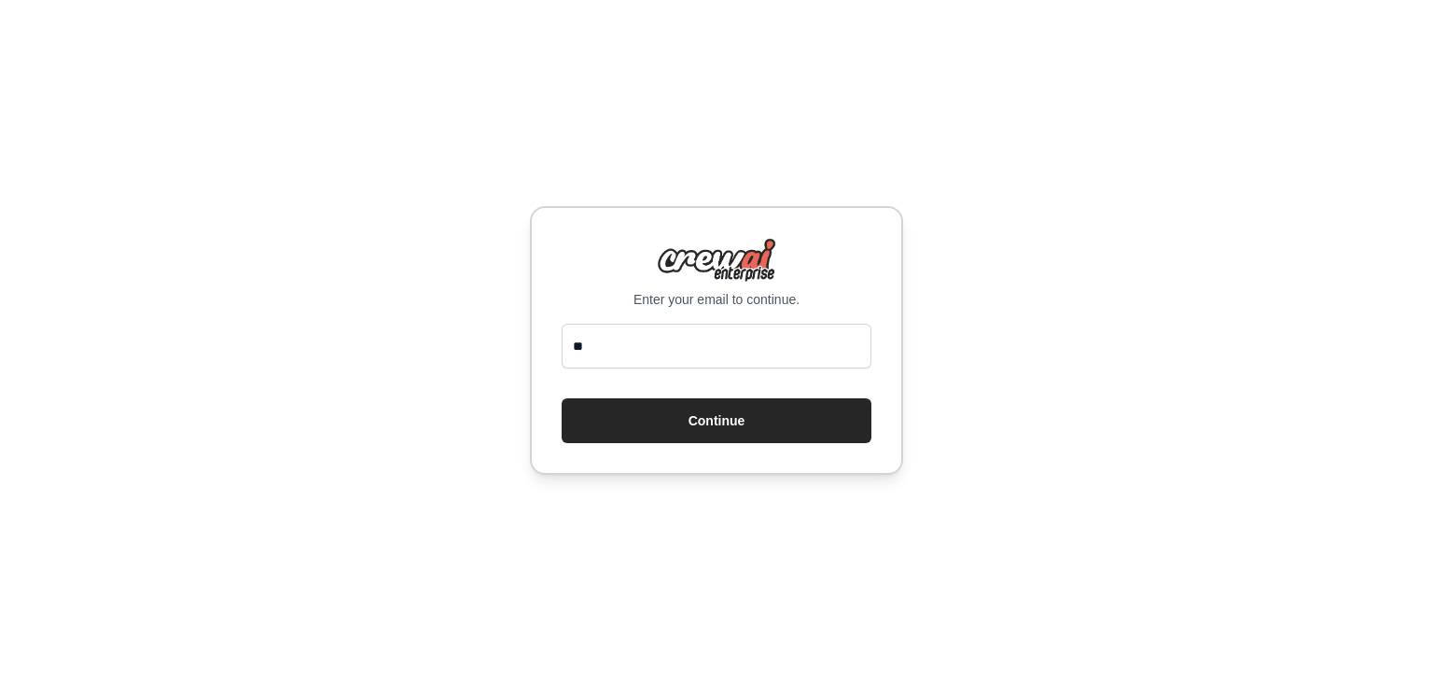
click at [659, 349] on input "**" at bounding box center [717, 346] width 310 height 45
click at [690, 355] on input "**" at bounding box center [717, 346] width 310 height 45
click at [640, 355] on input "**" at bounding box center [717, 346] width 310 height 45
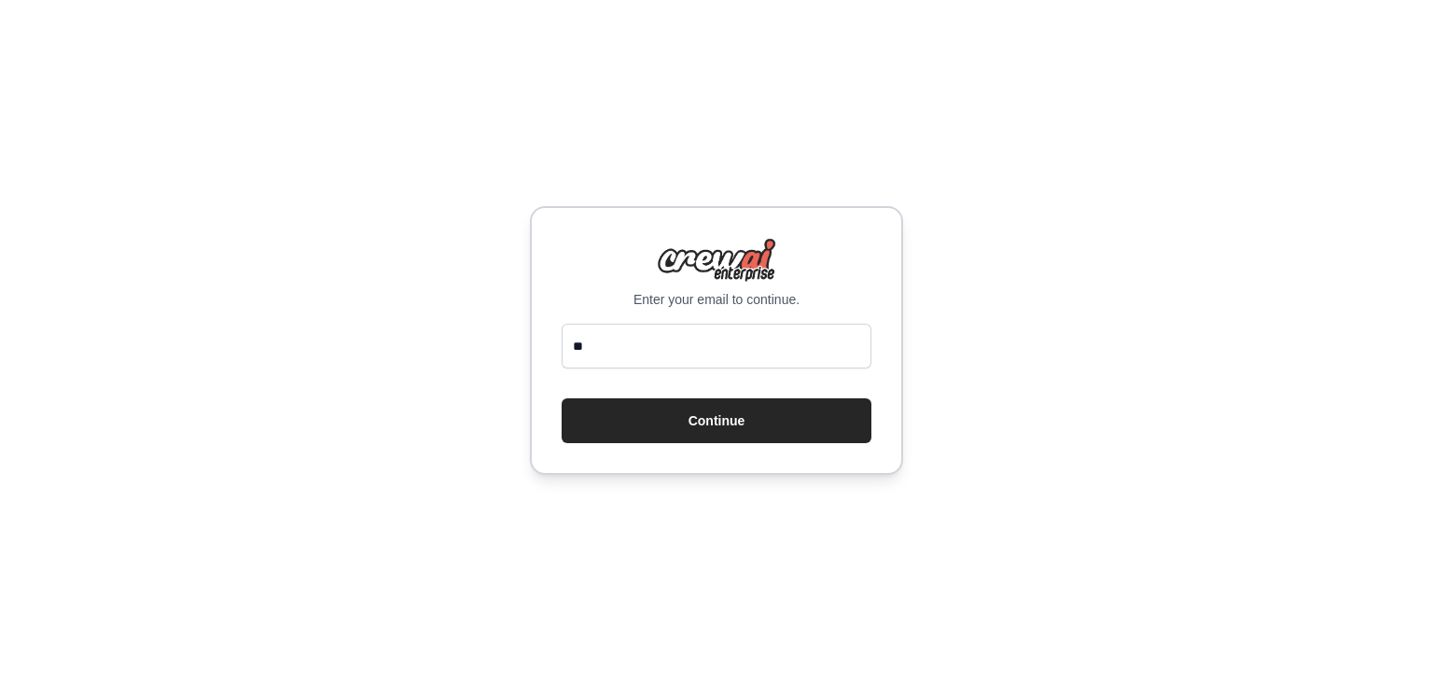
click at [639, 355] on input "**" at bounding box center [717, 346] width 310 height 45
type input "**********"
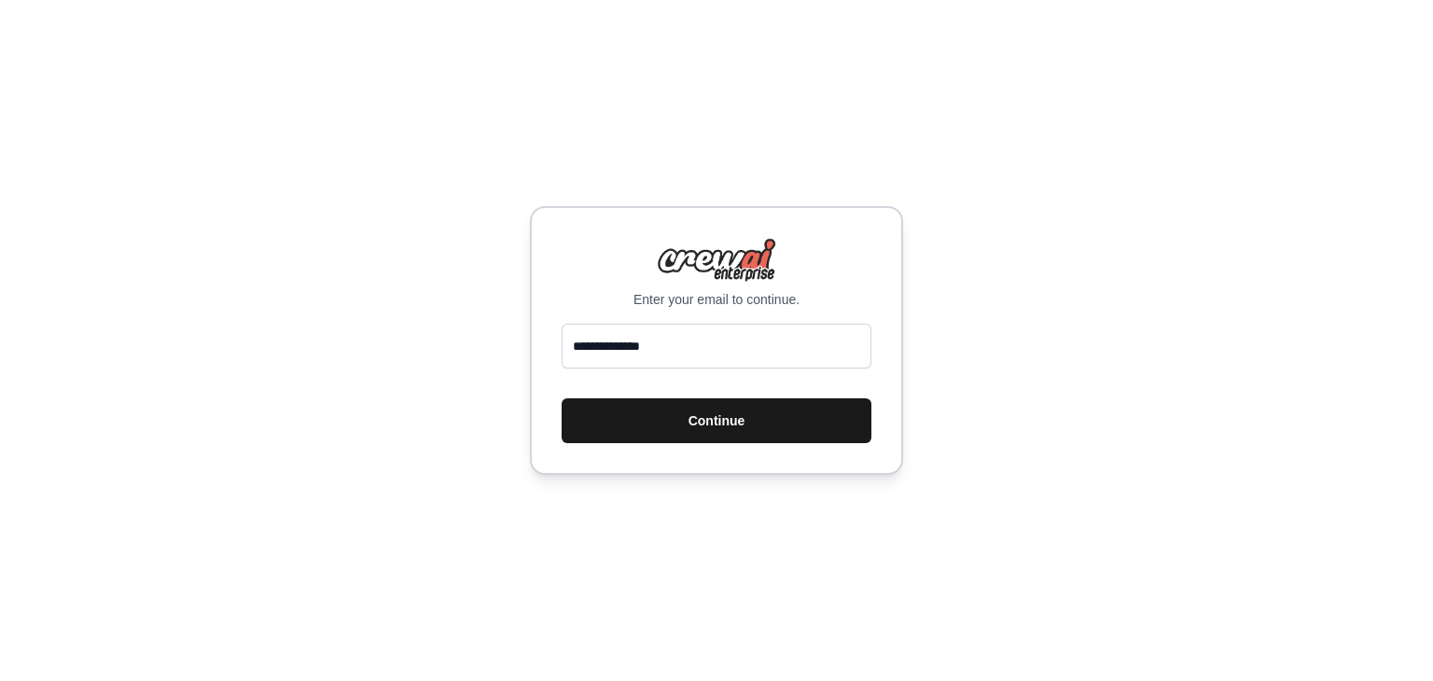
click at [696, 421] on button "Continue" at bounding box center [717, 420] width 310 height 45
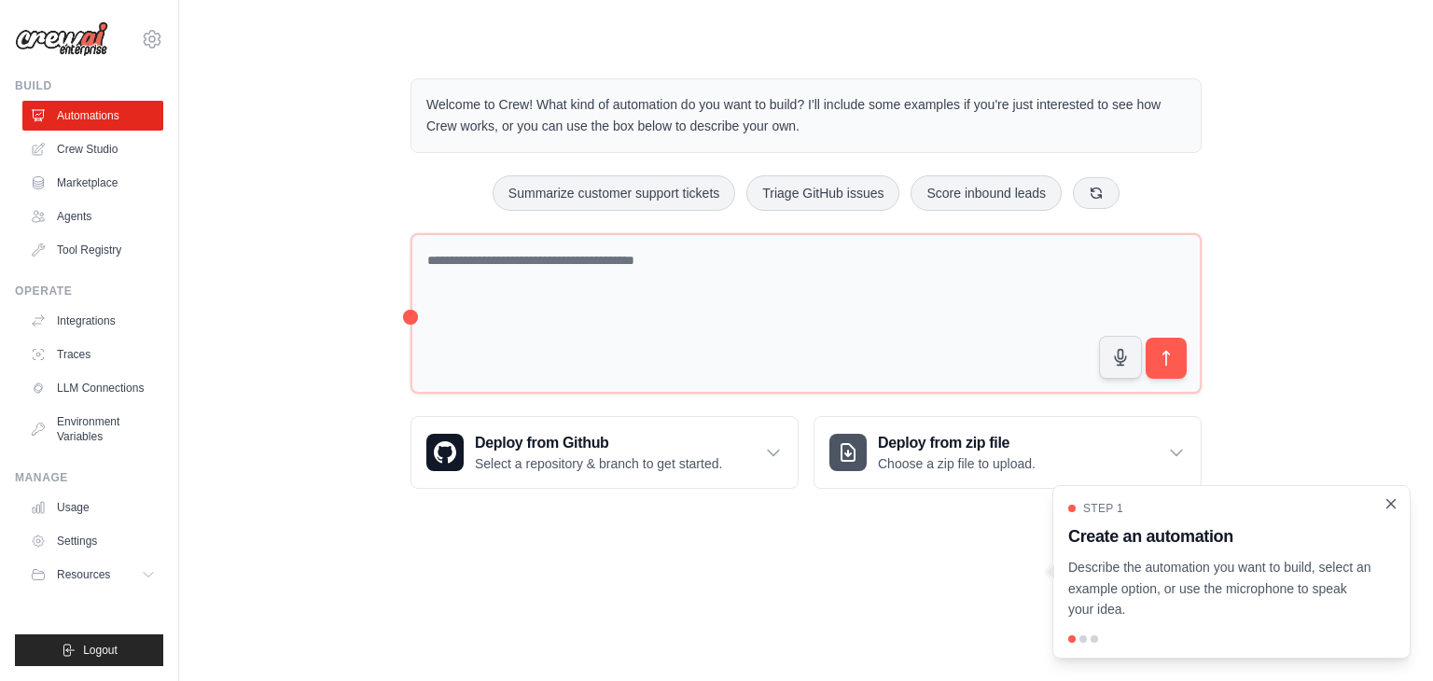
click at [1395, 505] on icon "Close walkthrough" at bounding box center [1391, 503] width 17 height 17
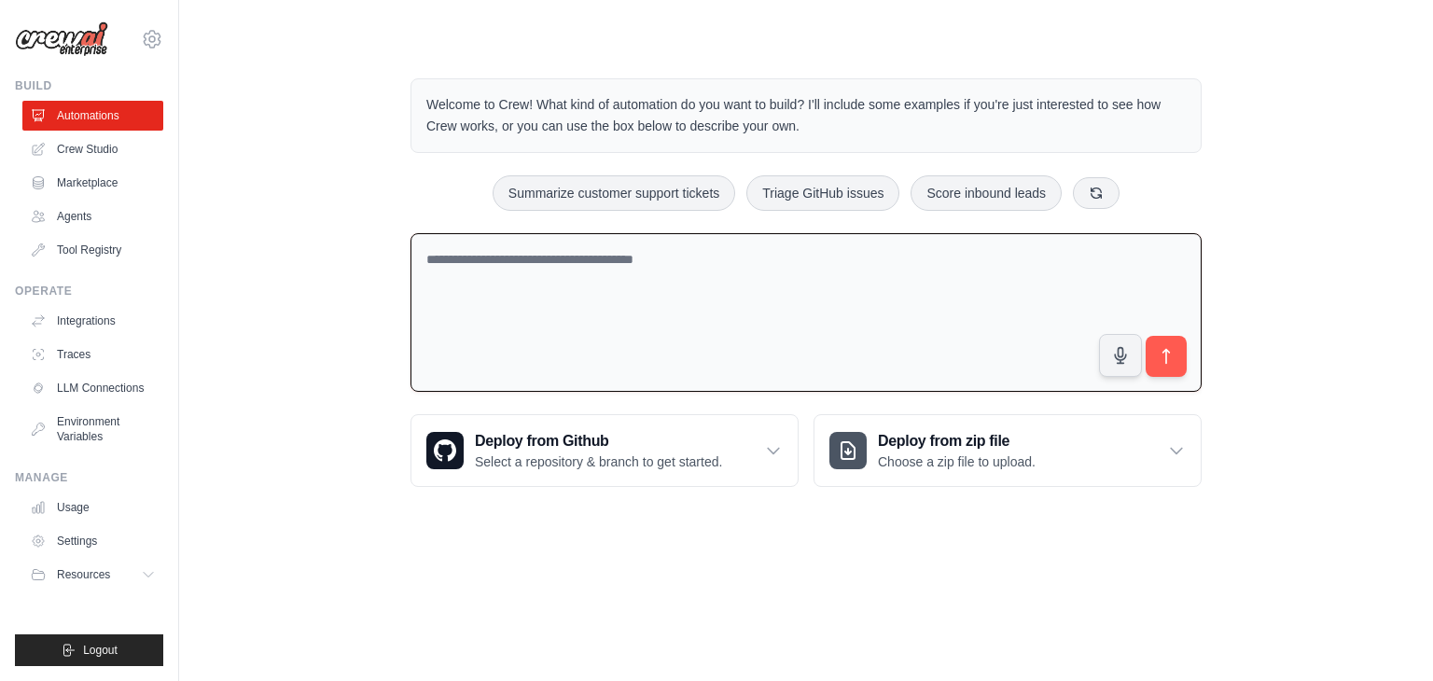
click at [566, 306] on textarea at bounding box center [805, 313] width 791 height 160
type textarea "**********"
click at [1159, 362] on div "5" at bounding box center [1169, 358] width 21 height 21
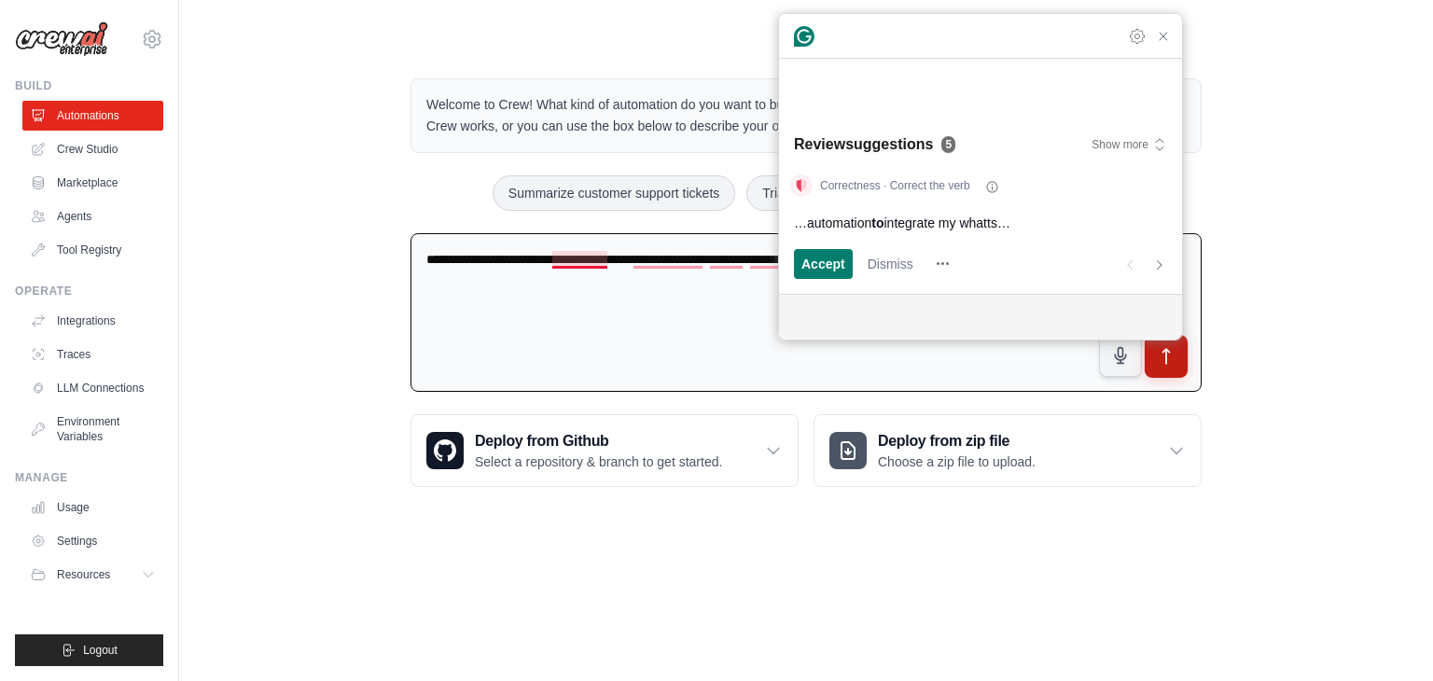
click at [1158, 355] on icon "submit" at bounding box center [1167, 357] width 20 height 20
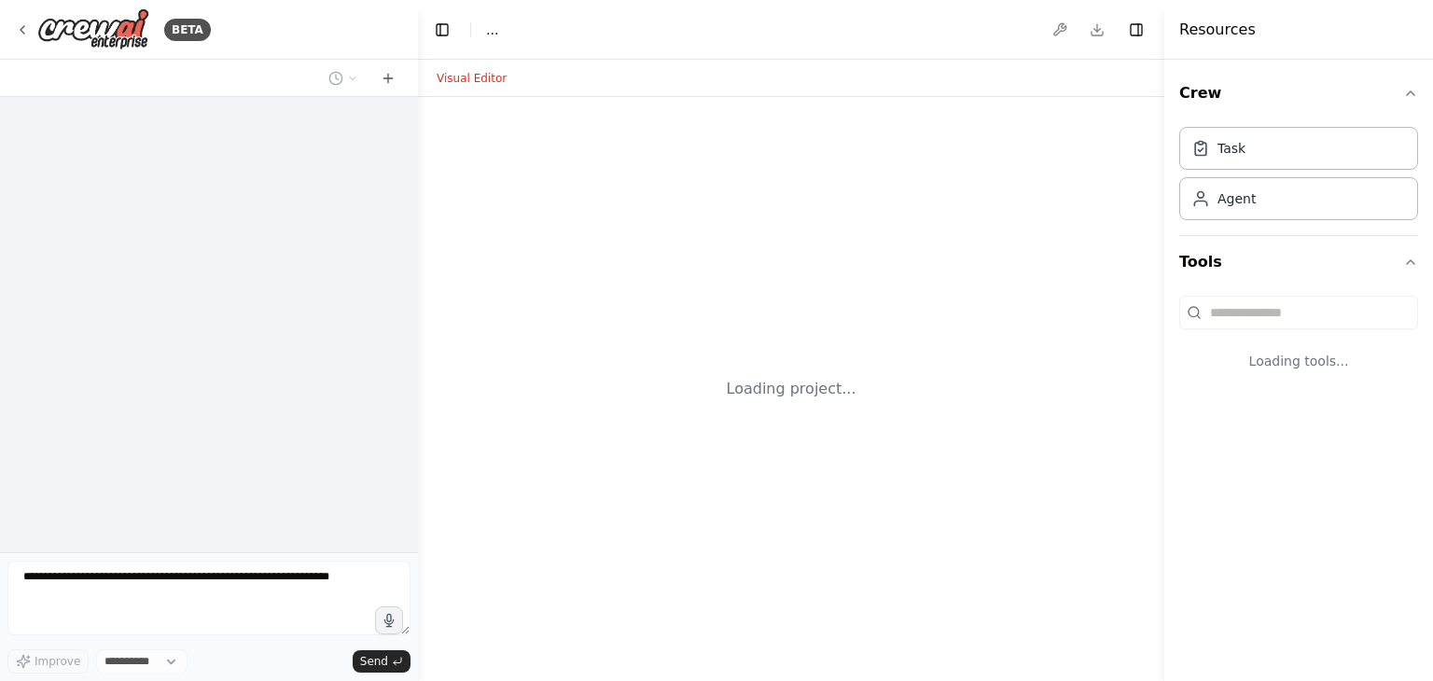
select select "****"
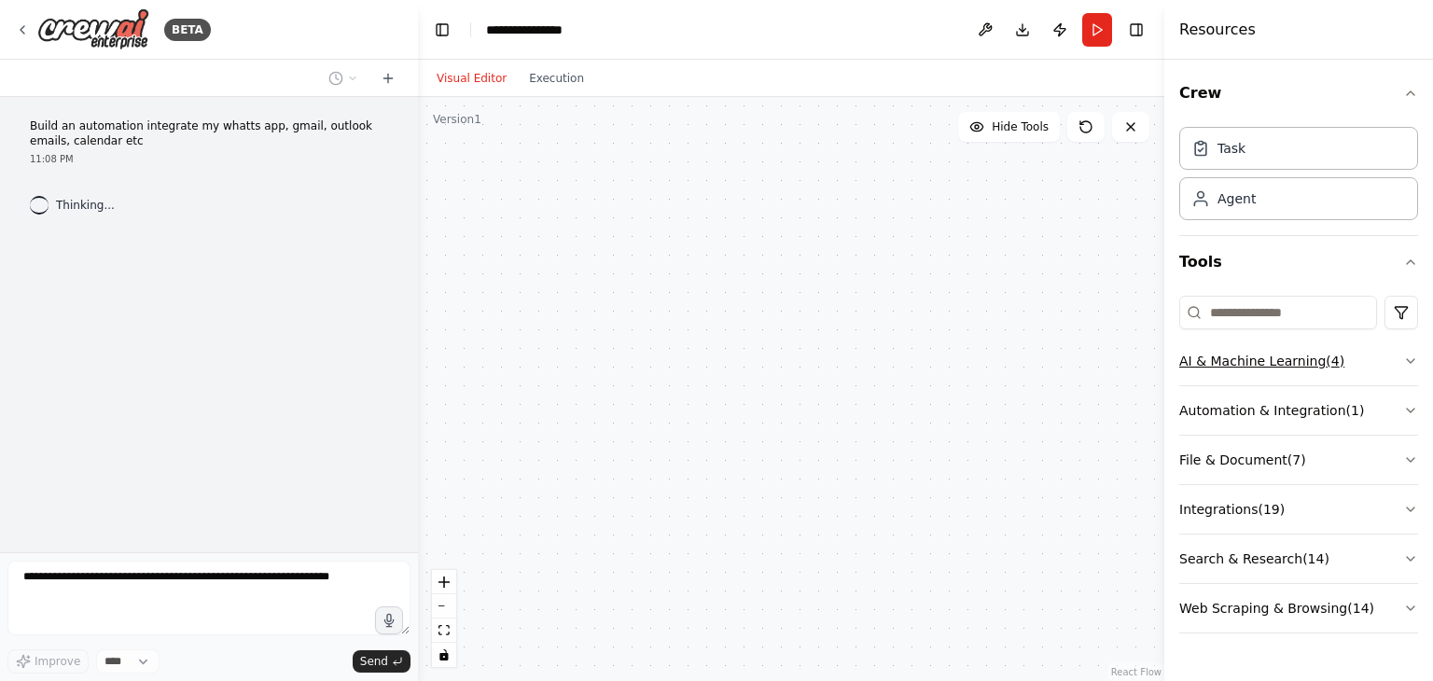
click at [1412, 359] on icon "button" at bounding box center [1410, 361] width 7 height 4
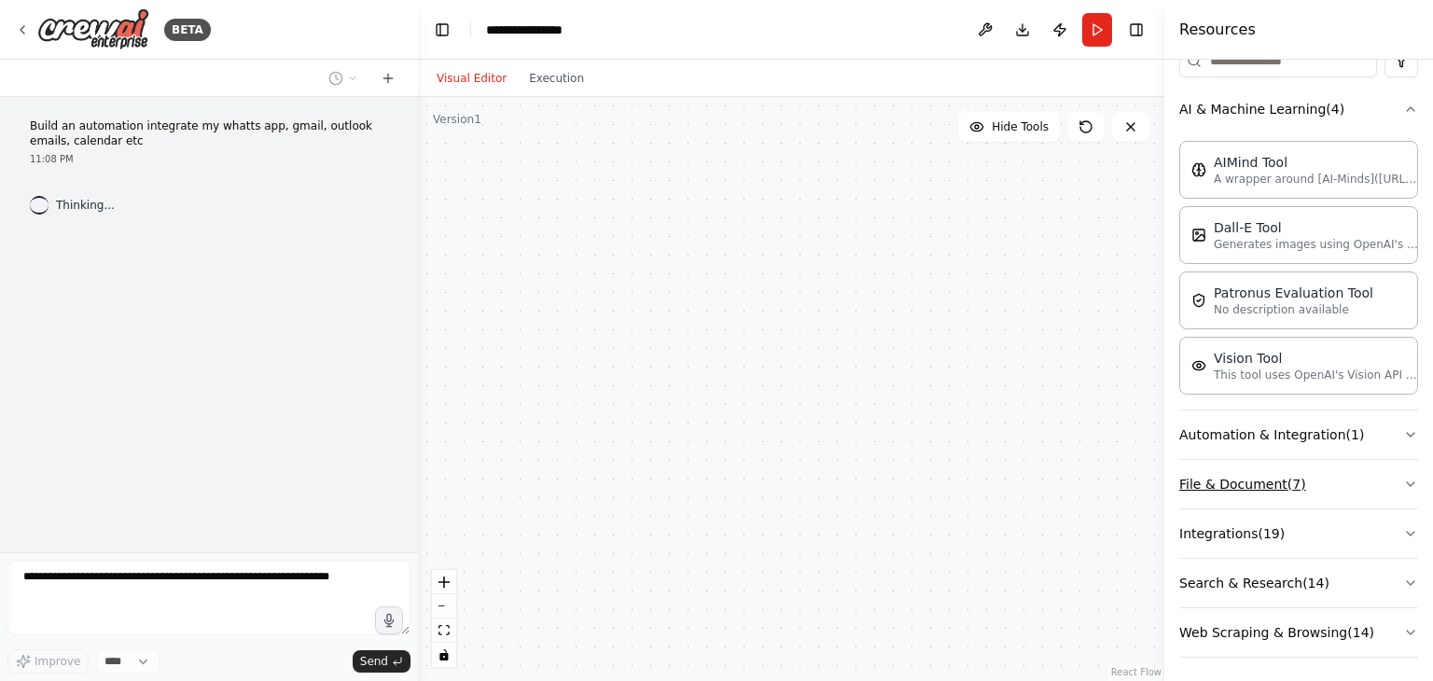
scroll to position [255, 0]
click at [1407, 430] on icon "button" at bounding box center [1410, 432] width 7 height 4
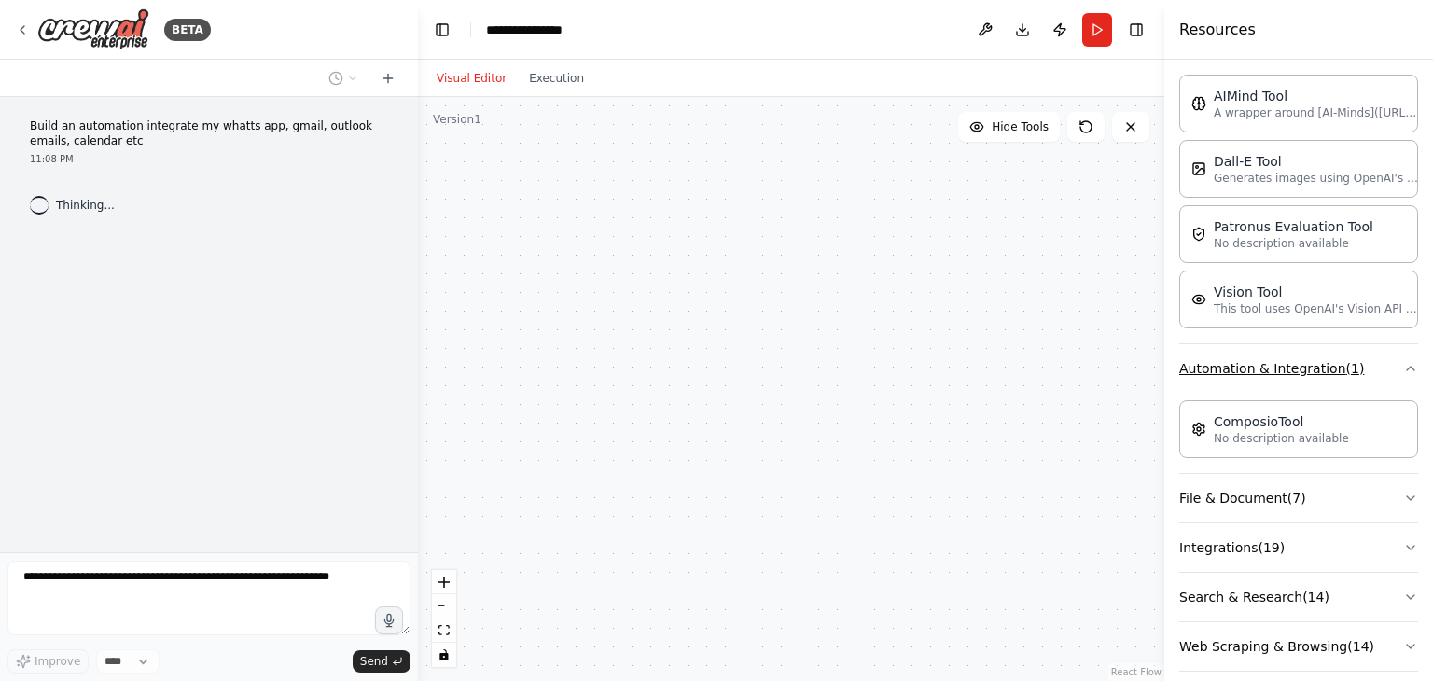
scroll to position [335, 0]
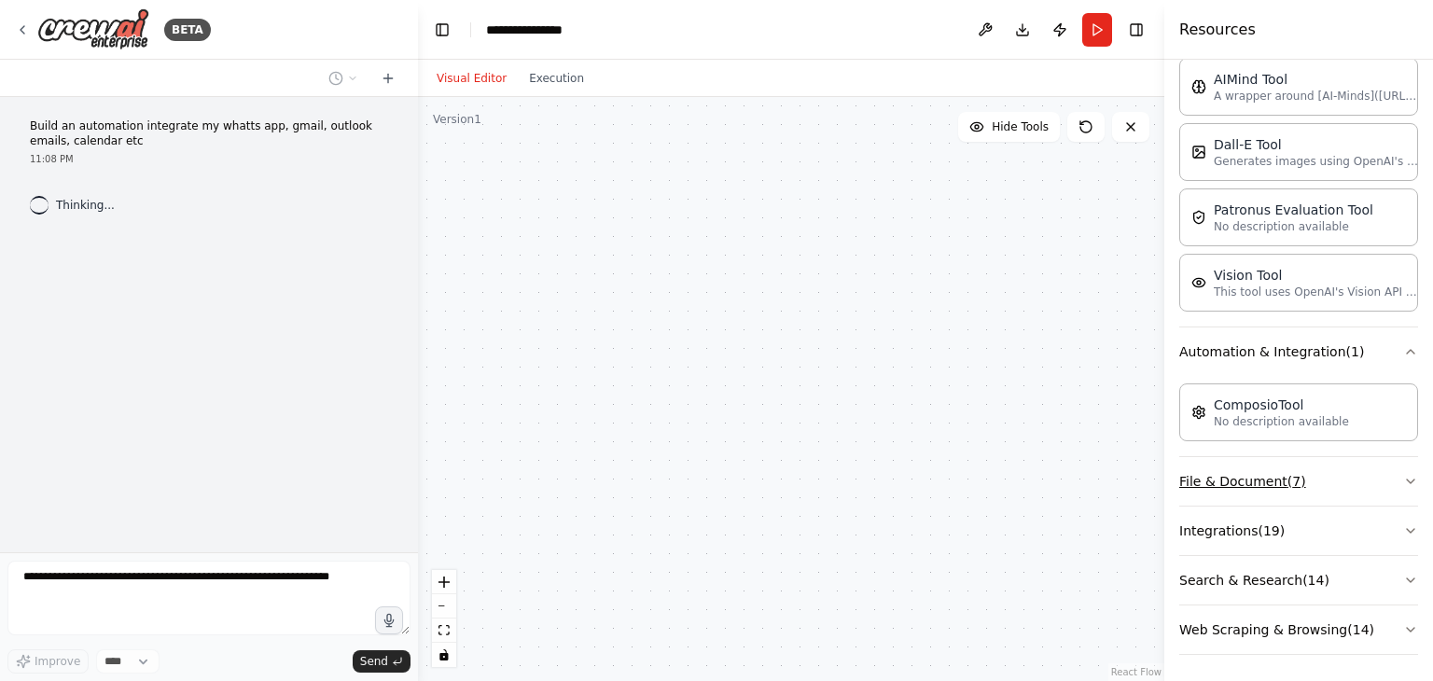
click at [1403, 479] on icon "button" at bounding box center [1410, 481] width 15 height 15
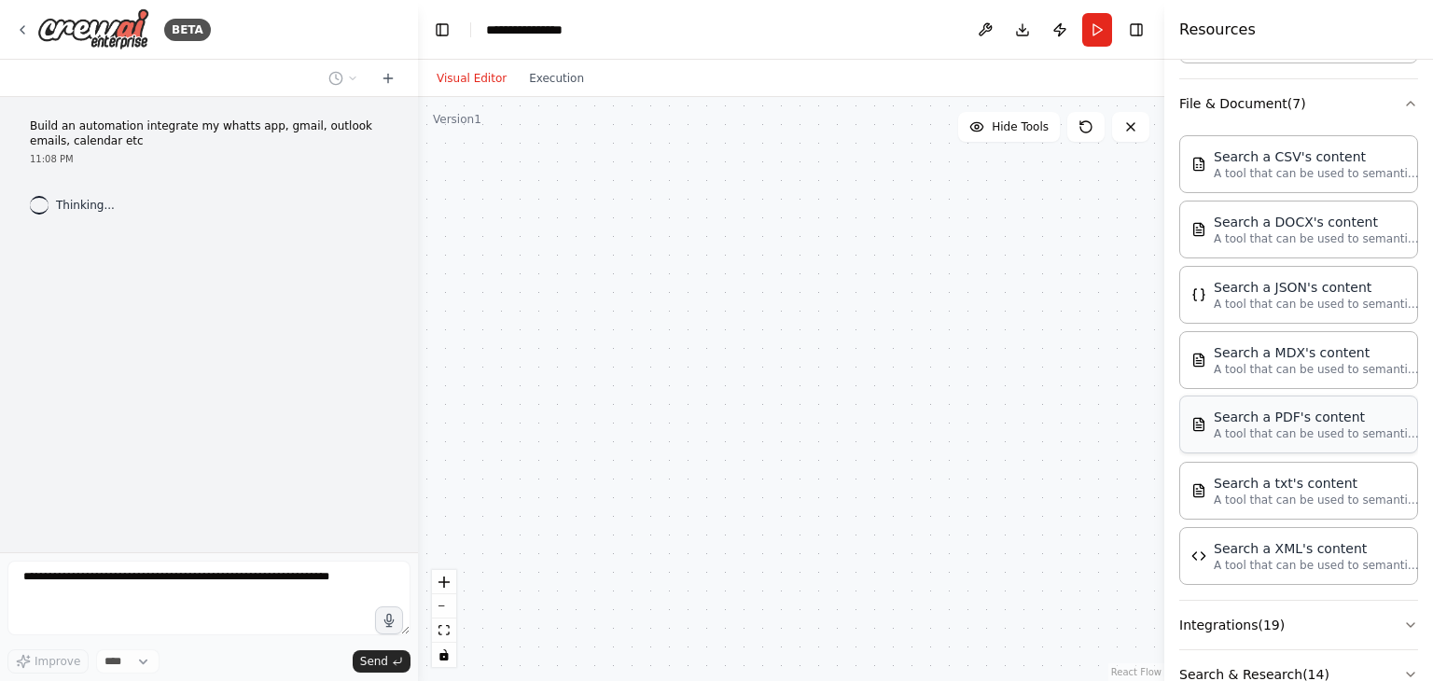
scroll to position [804, 0]
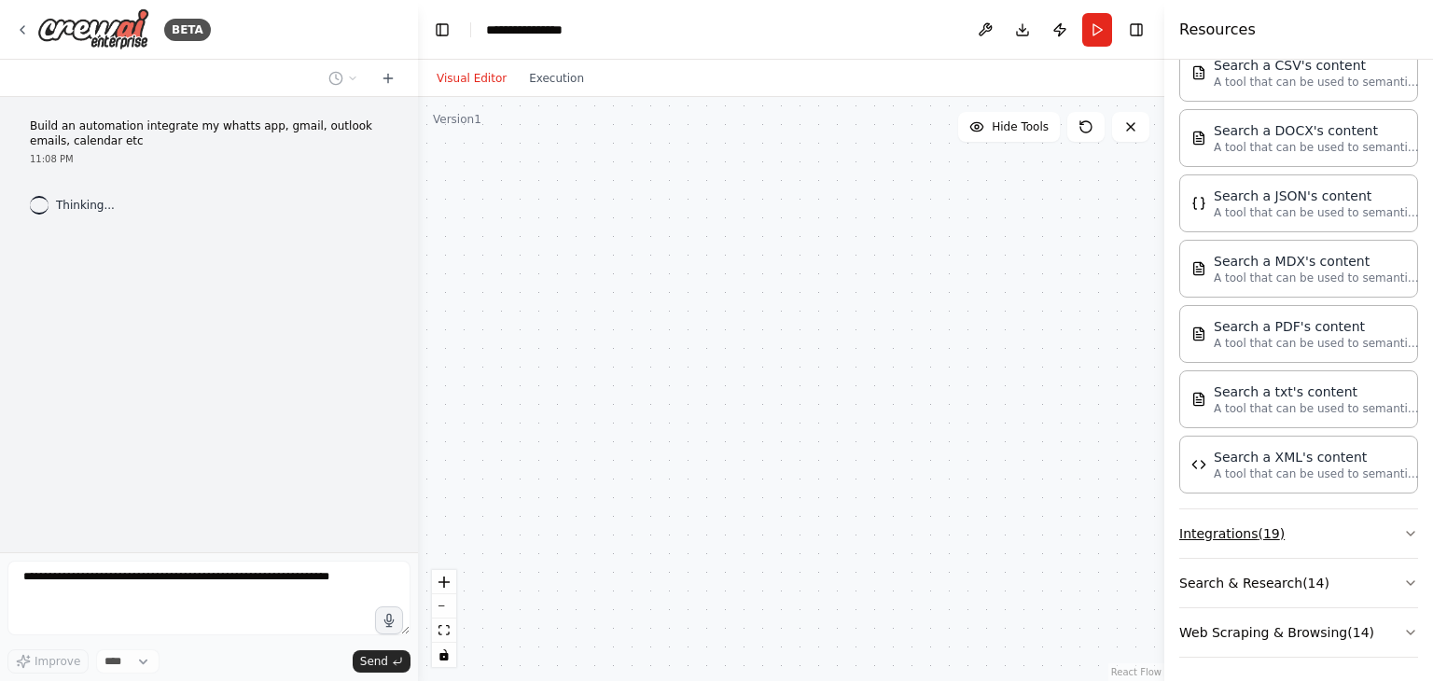
click at [1403, 531] on icon "button" at bounding box center [1410, 533] width 15 height 15
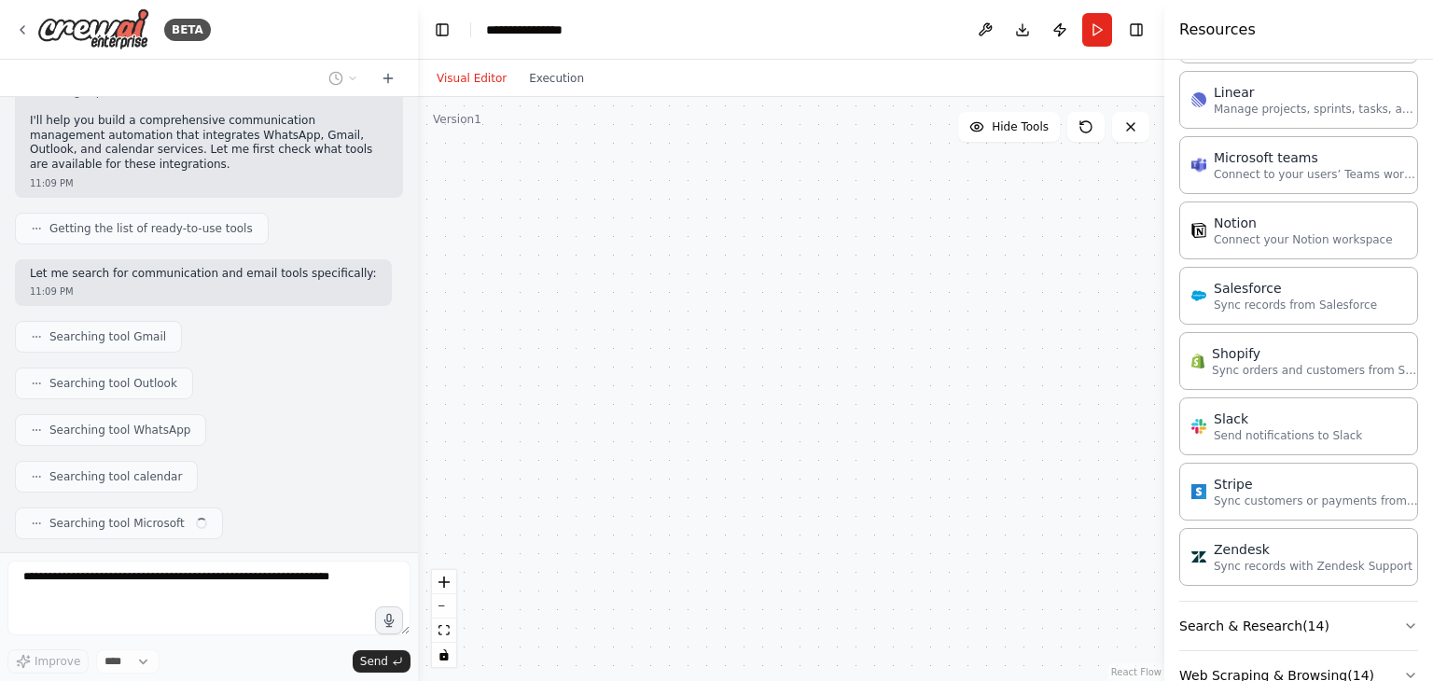
scroll to position [2052, 0]
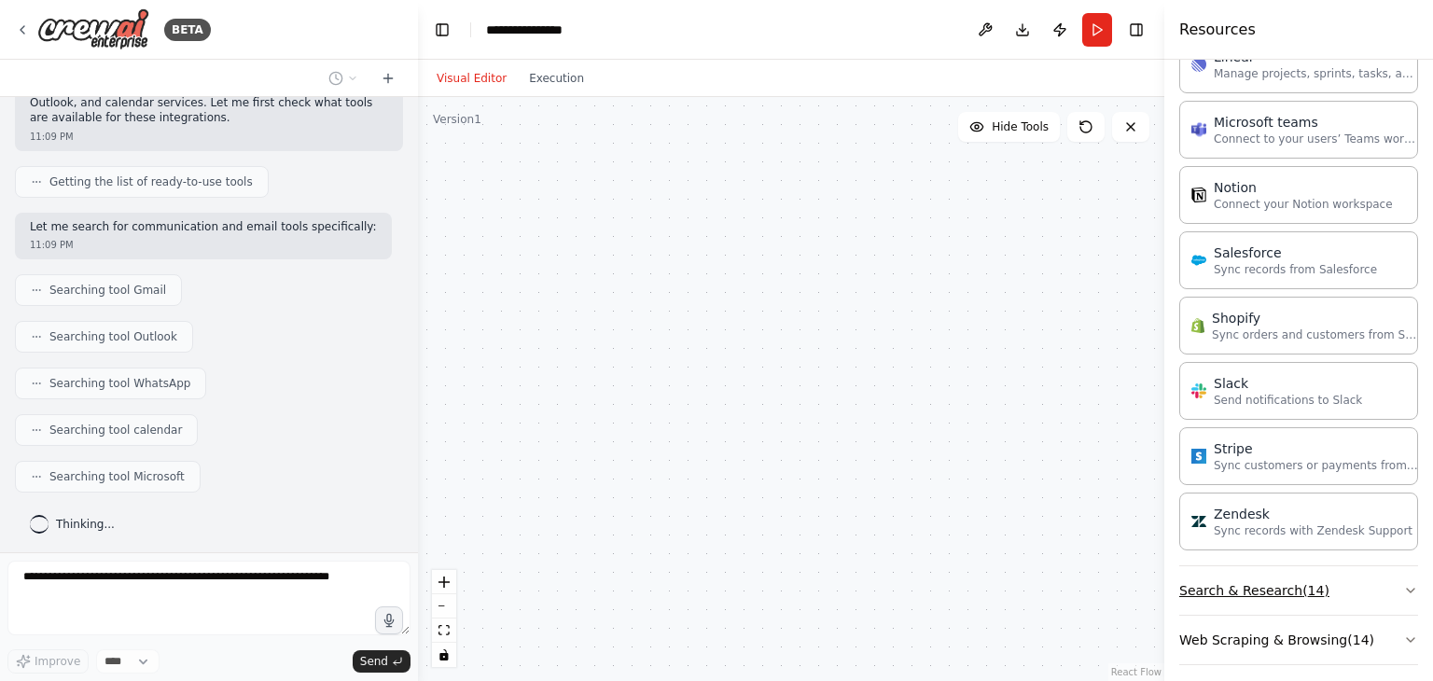
click at [1403, 583] on icon "button" at bounding box center [1410, 590] width 15 height 15
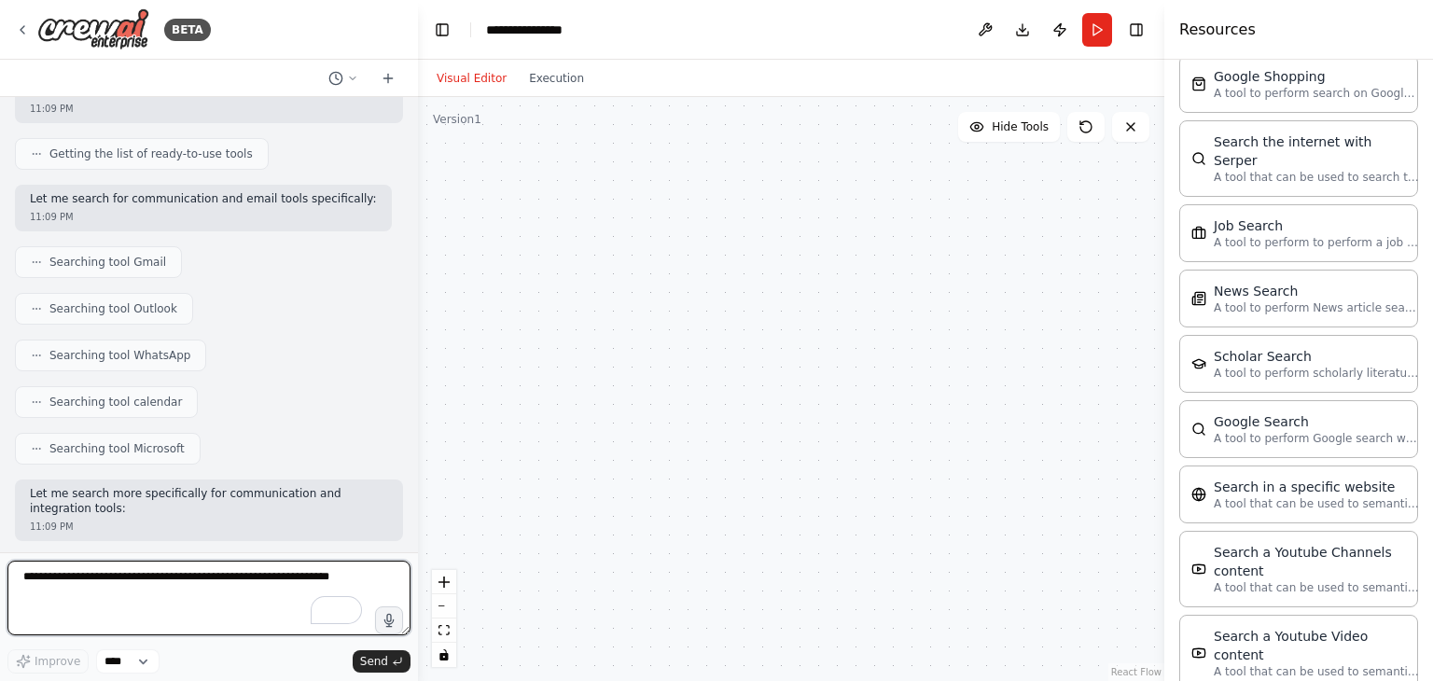
scroll to position [2996, 0]
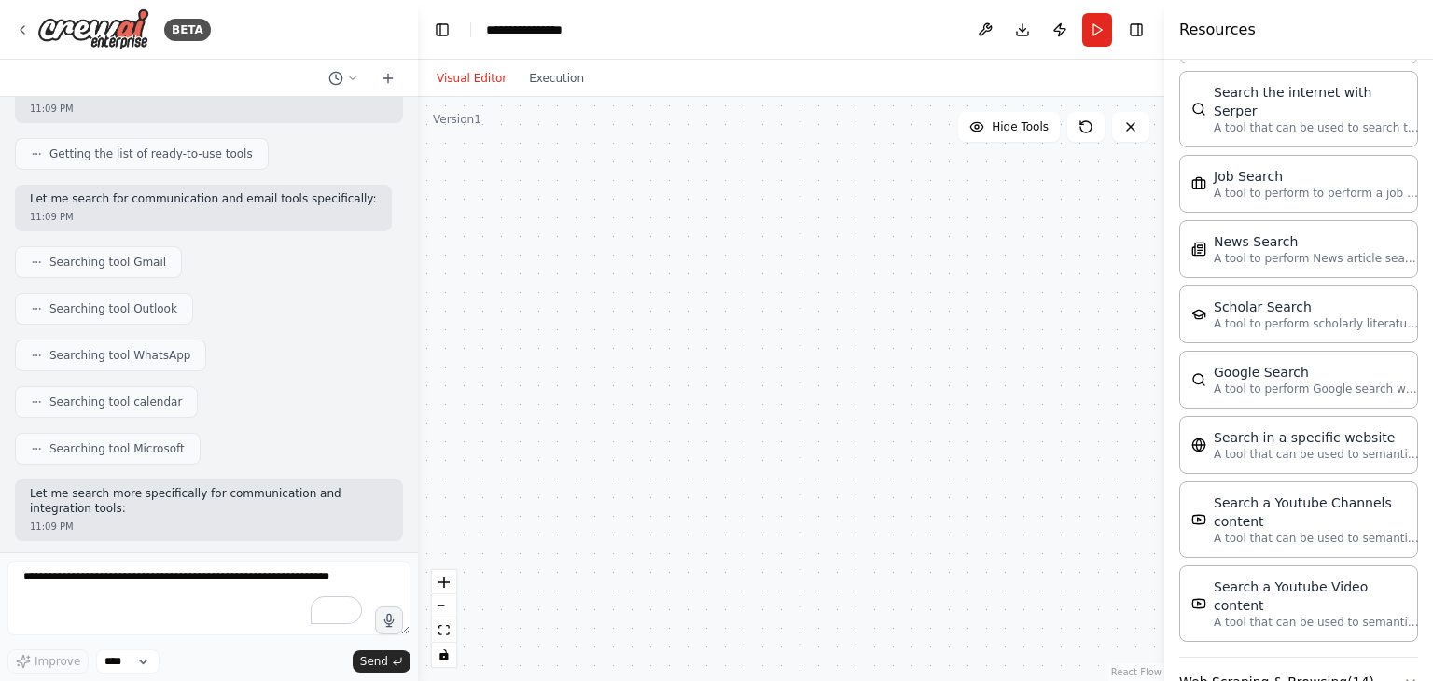
click at [1403, 675] on icon "button" at bounding box center [1410, 682] width 15 height 15
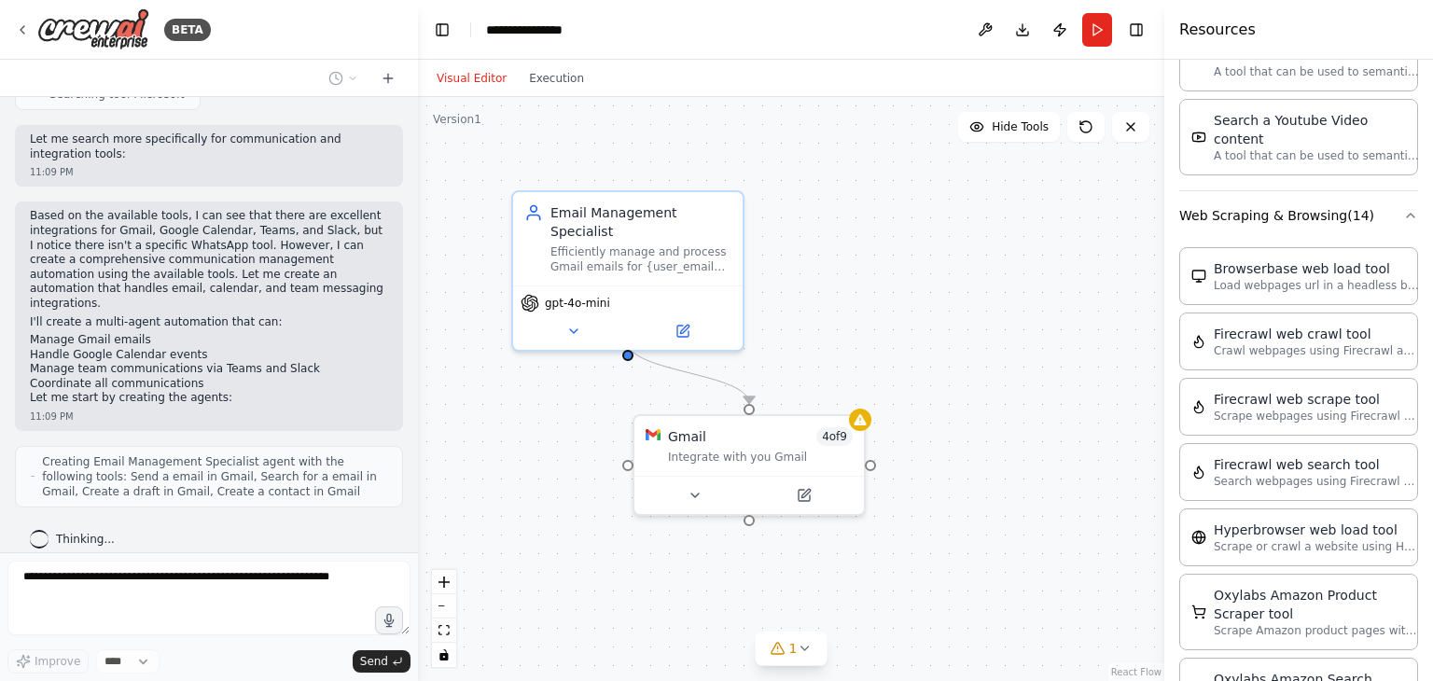
scroll to position [620, 0]
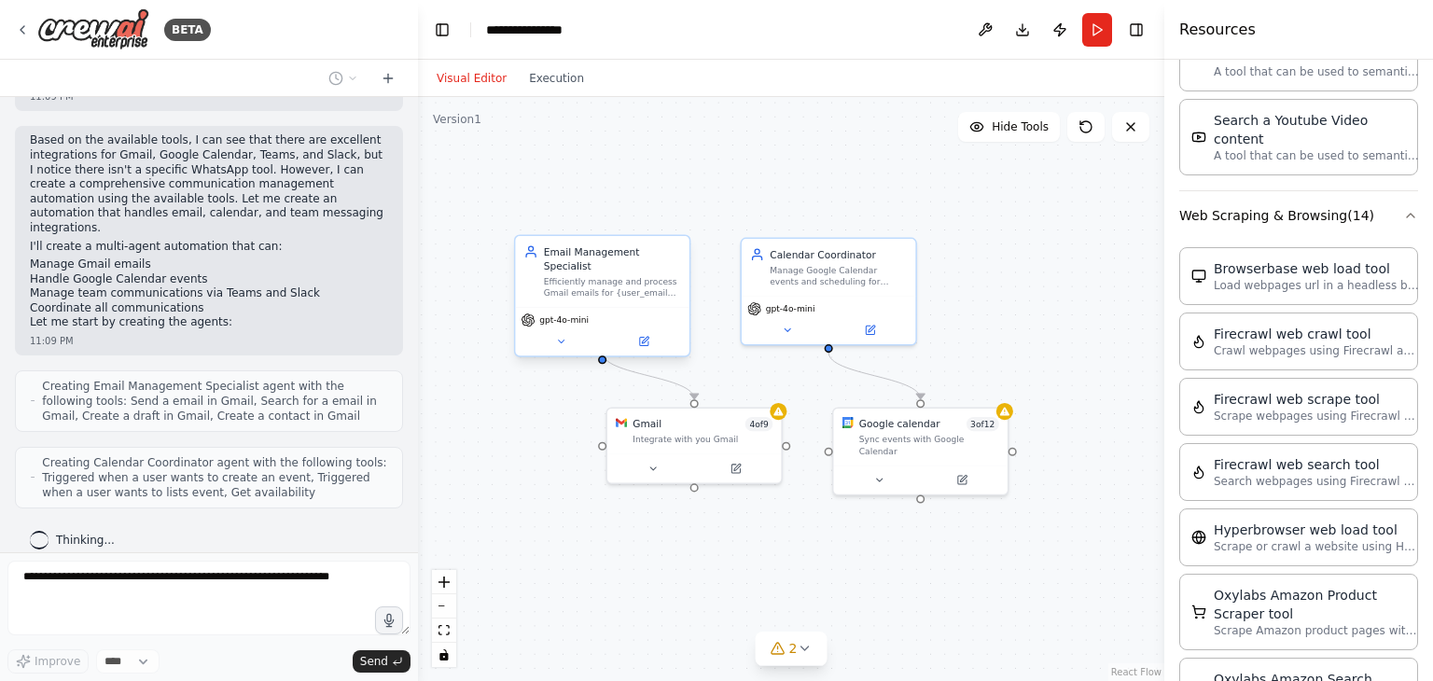
click at [590, 276] on div "Efficiently manage and process Gmail emails for {user_email}, including sending…" at bounding box center [612, 287] width 137 height 22
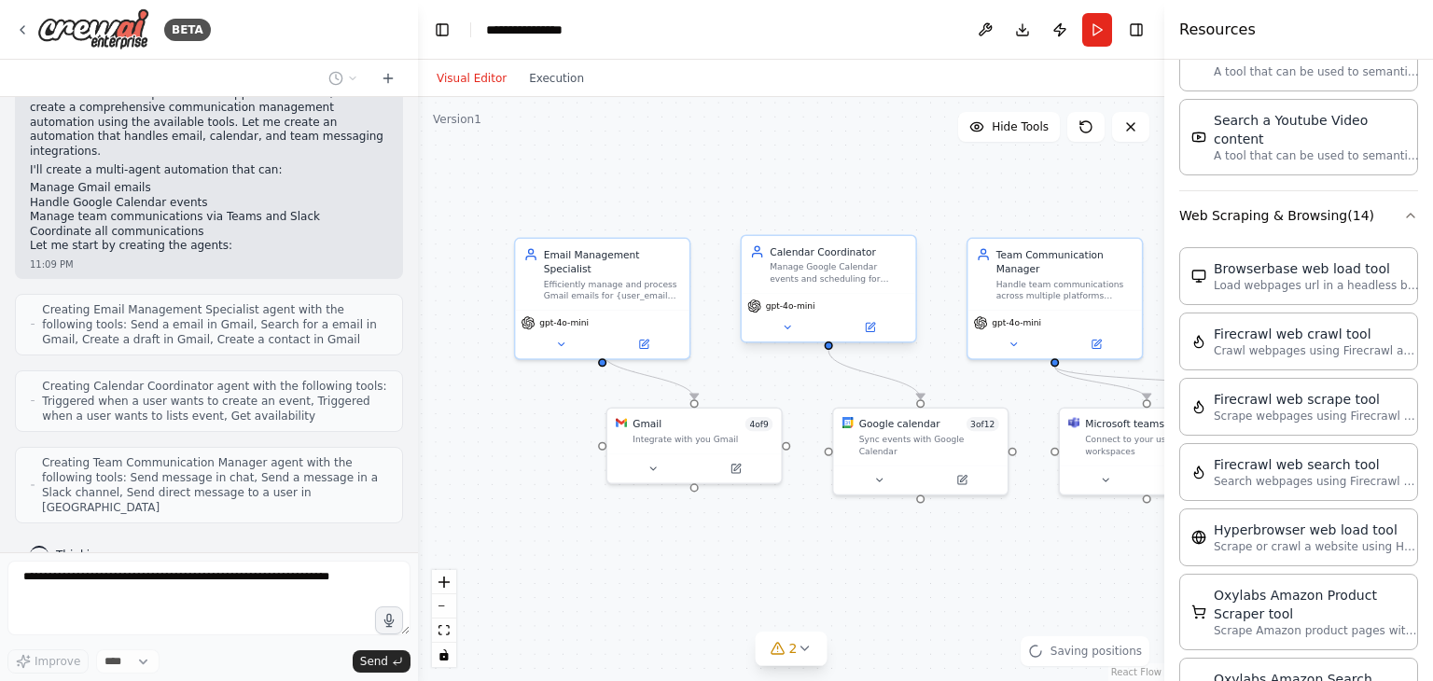
click at [800, 273] on div "Manage Google Calendar events and scheduling for {user_name}, including creatin…" at bounding box center [838, 272] width 137 height 22
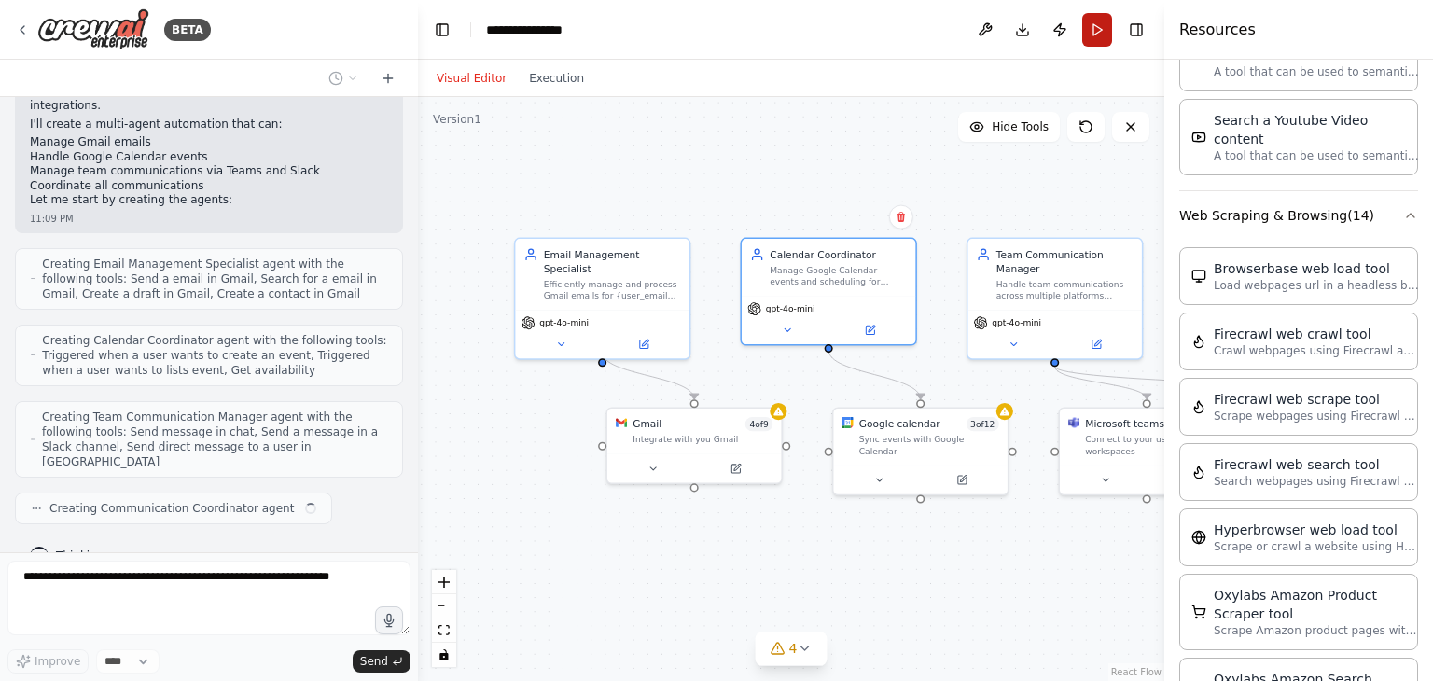
click at [1097, 31] on button "Run" at bounding box center [1097, 30] width 30 height 34
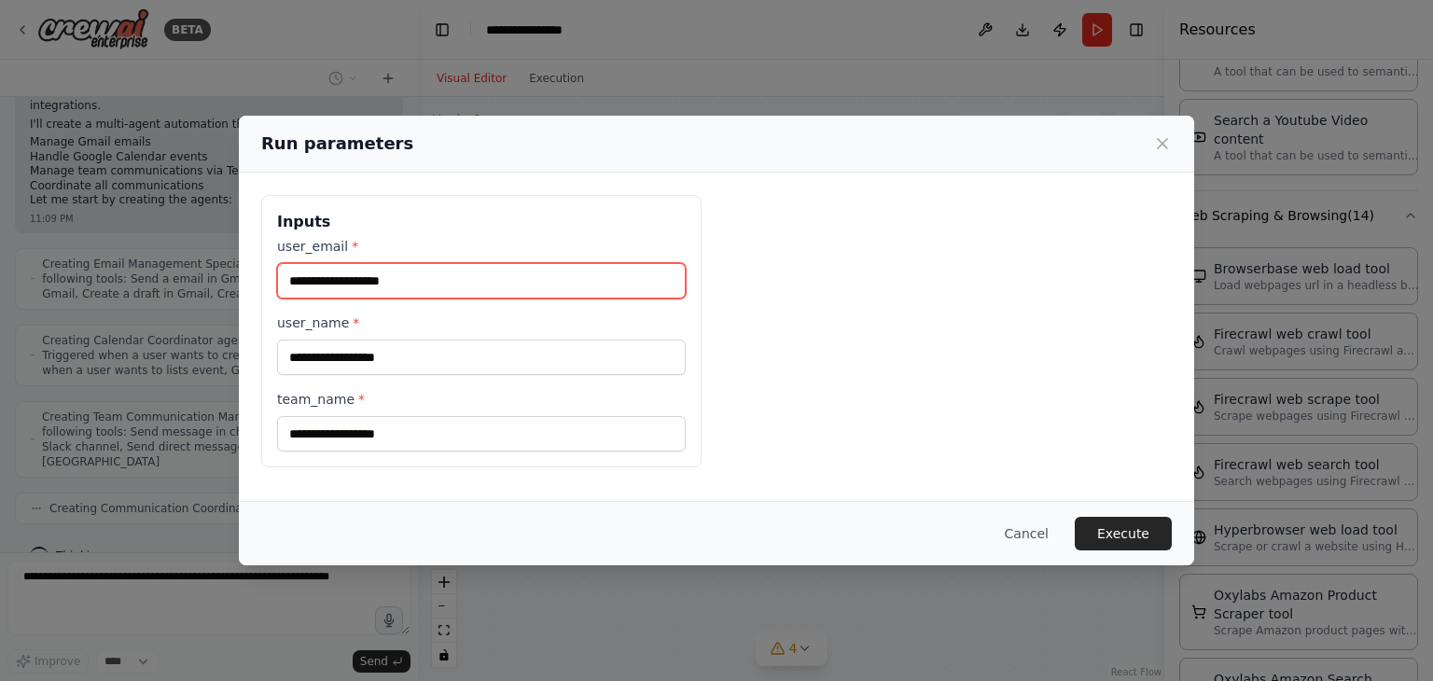
click at [388, 285] on input "user_email *" at bounding box center [481, 280] width 409 height 35
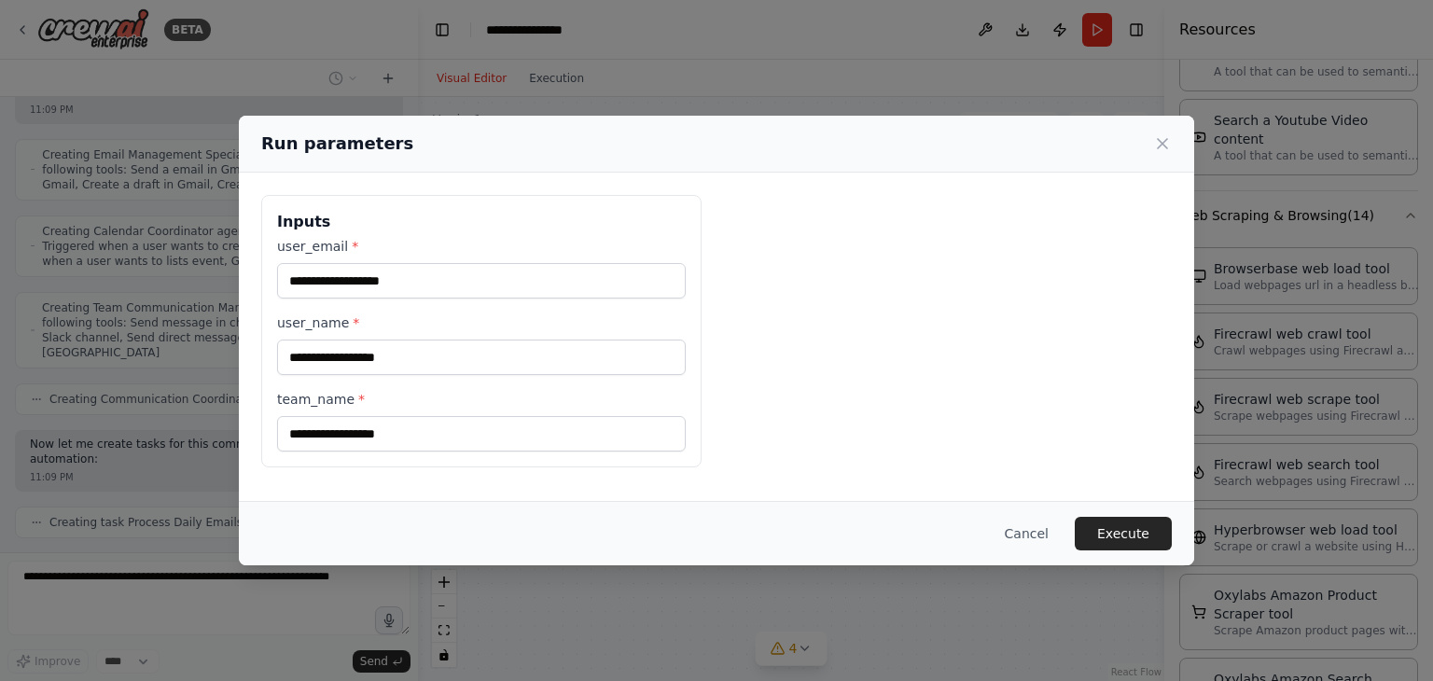
scroll to position [866, 0]
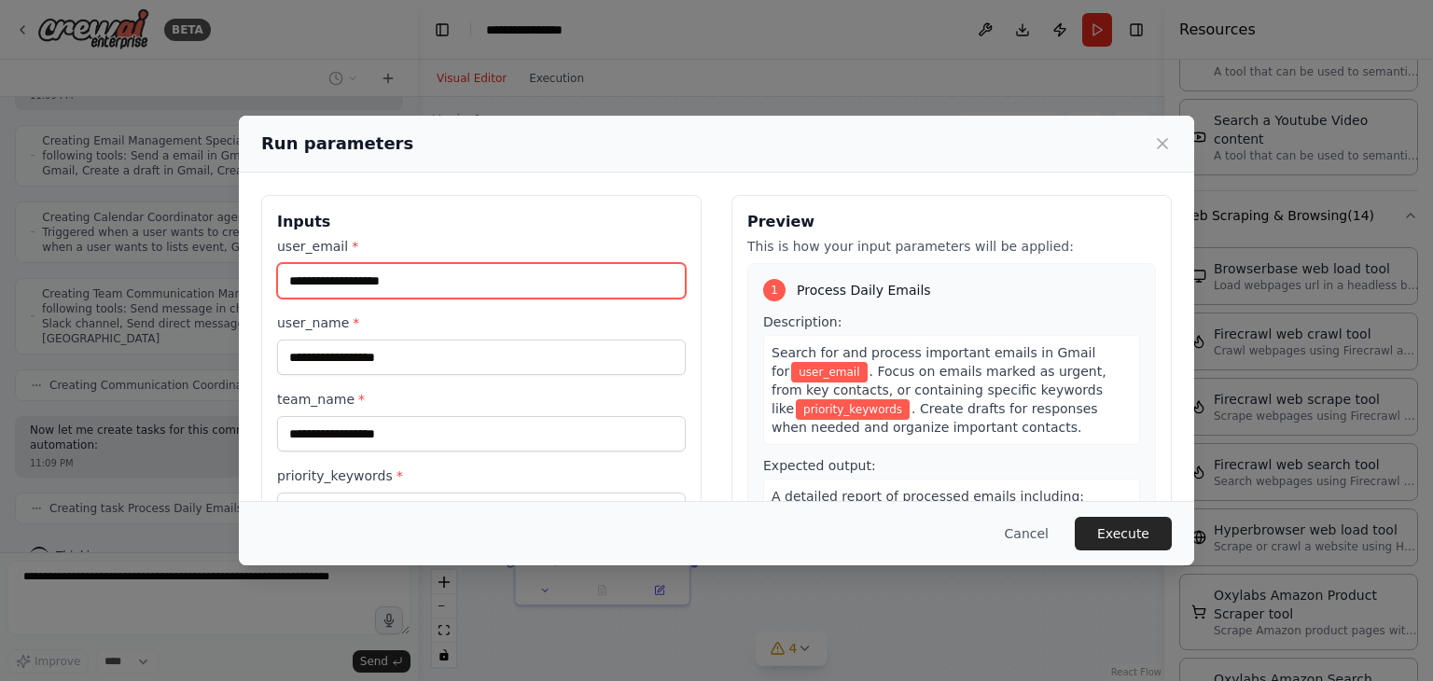
click at [386, 284] on input "user_email *" at bounding box center [481, 280] width 409 height 35
type input "**"
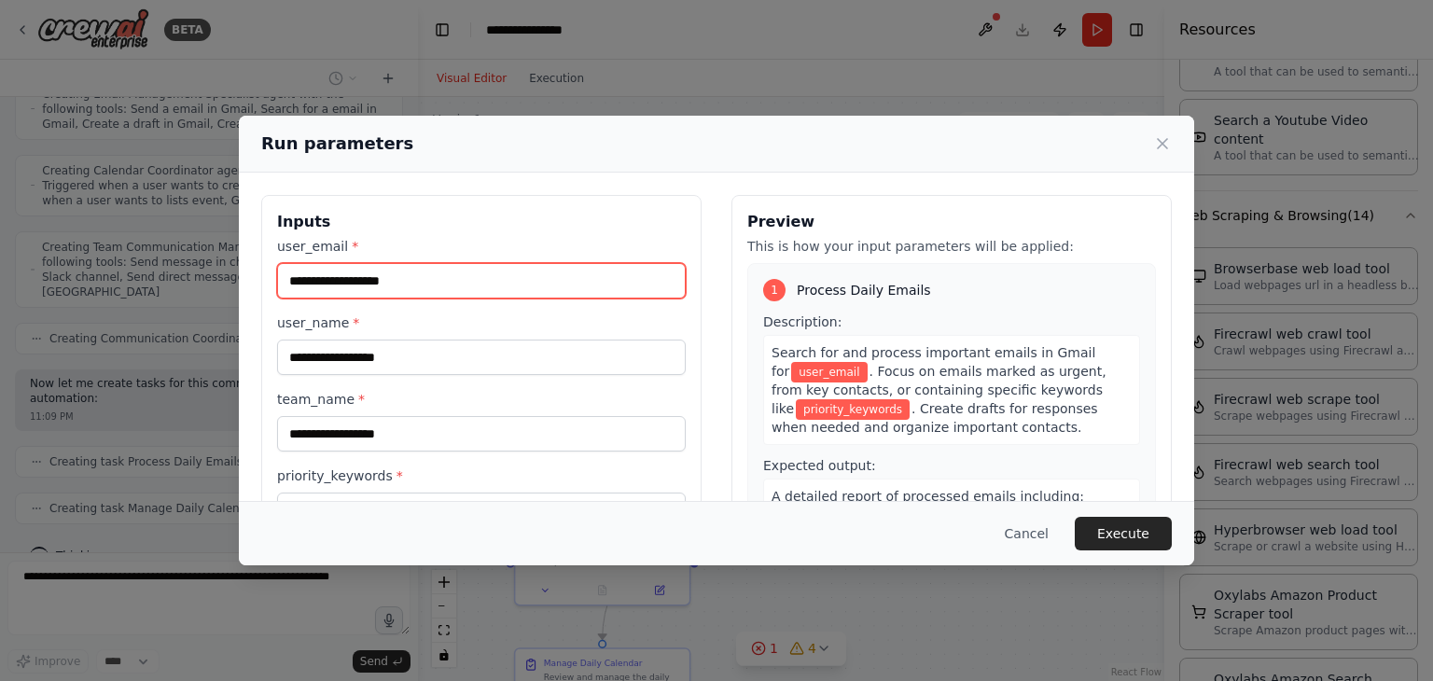
click at [386, 283] on input "user_email *" at bounding box center [481, 280] width 409 height 35
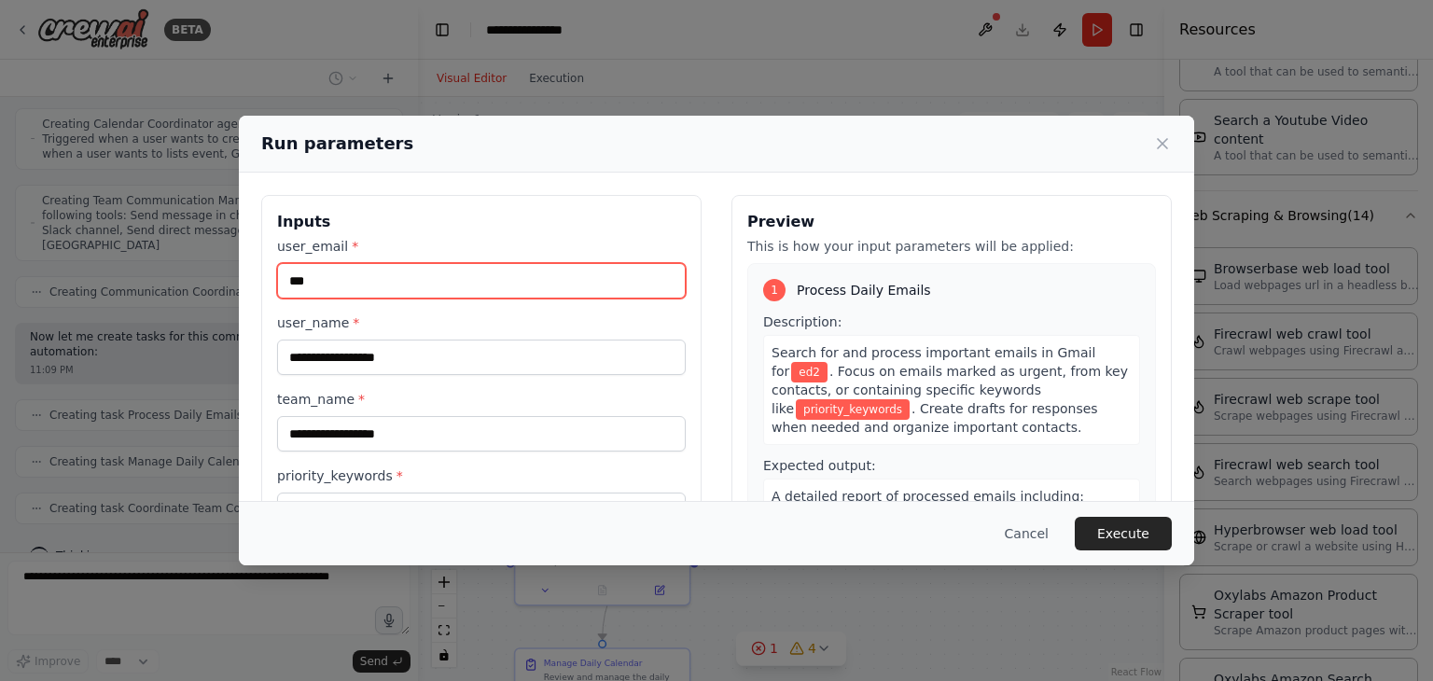
type input "****"
type input "*"
type input "***"
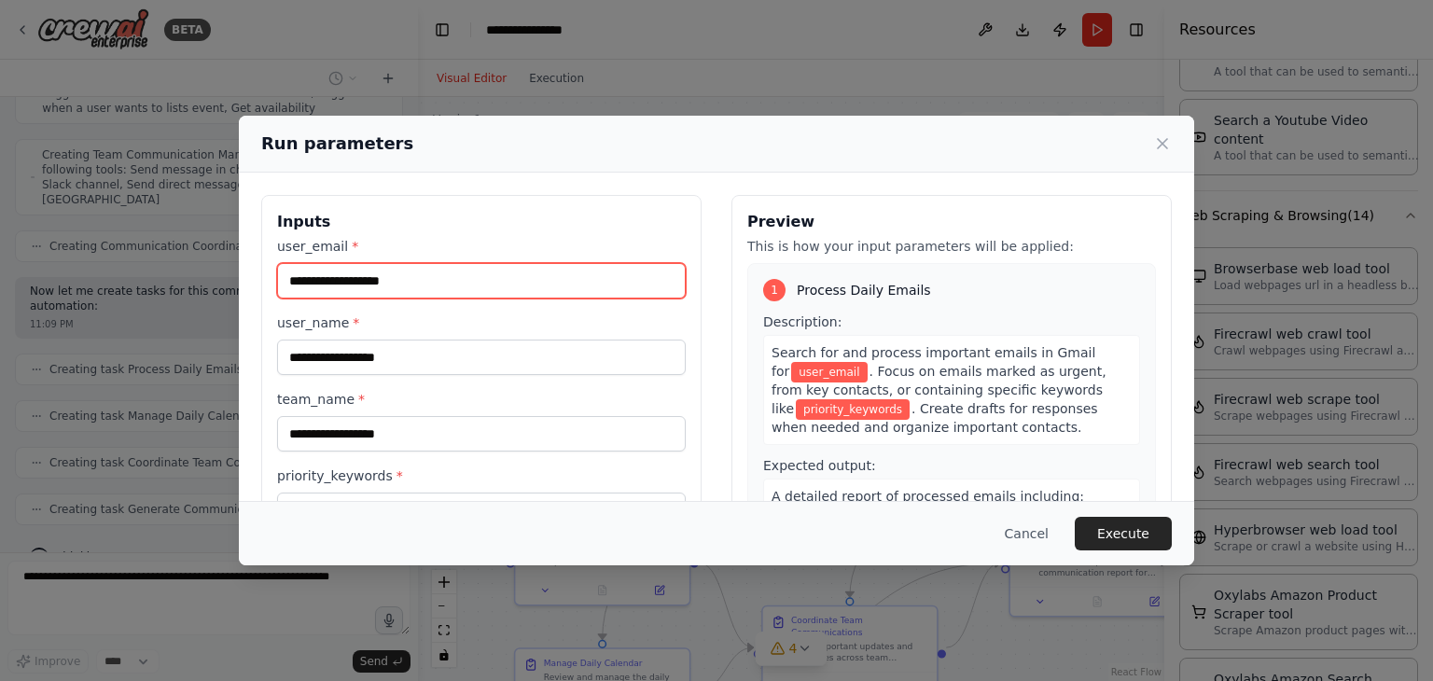
type input "*"
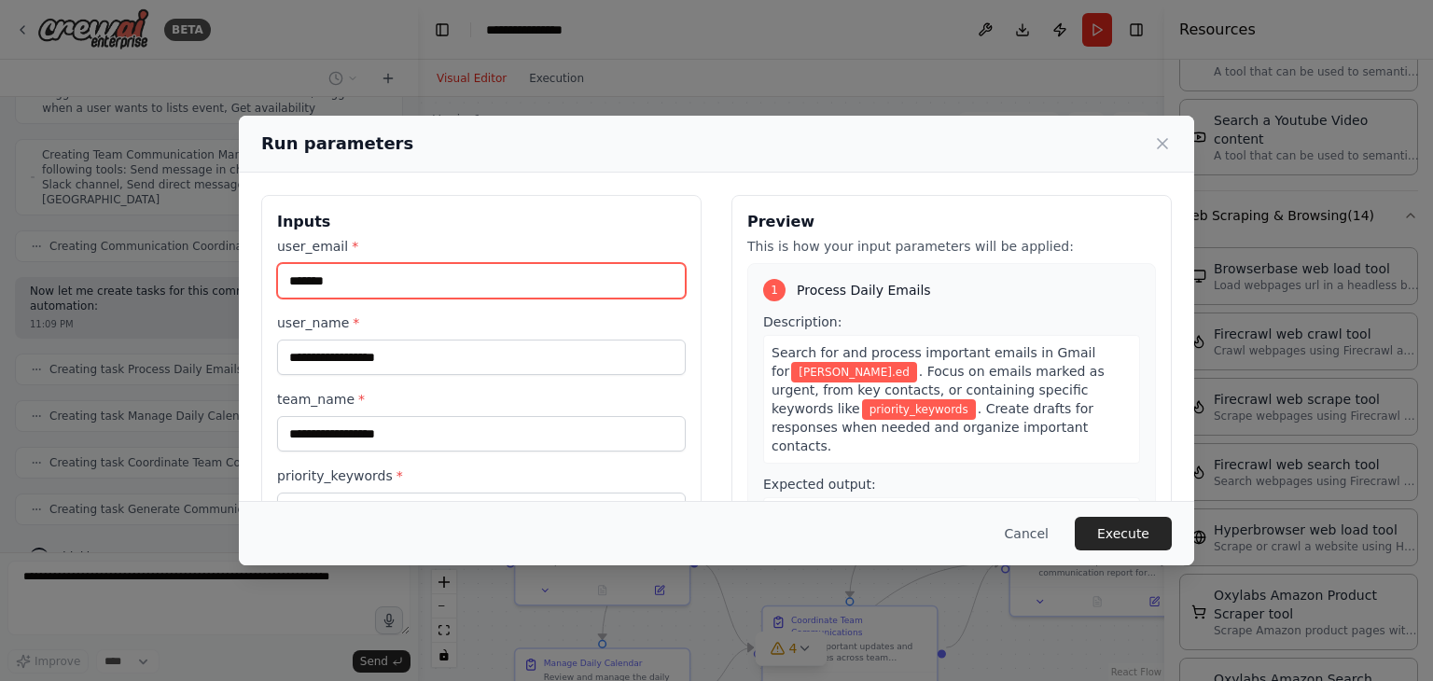
type input "*******"
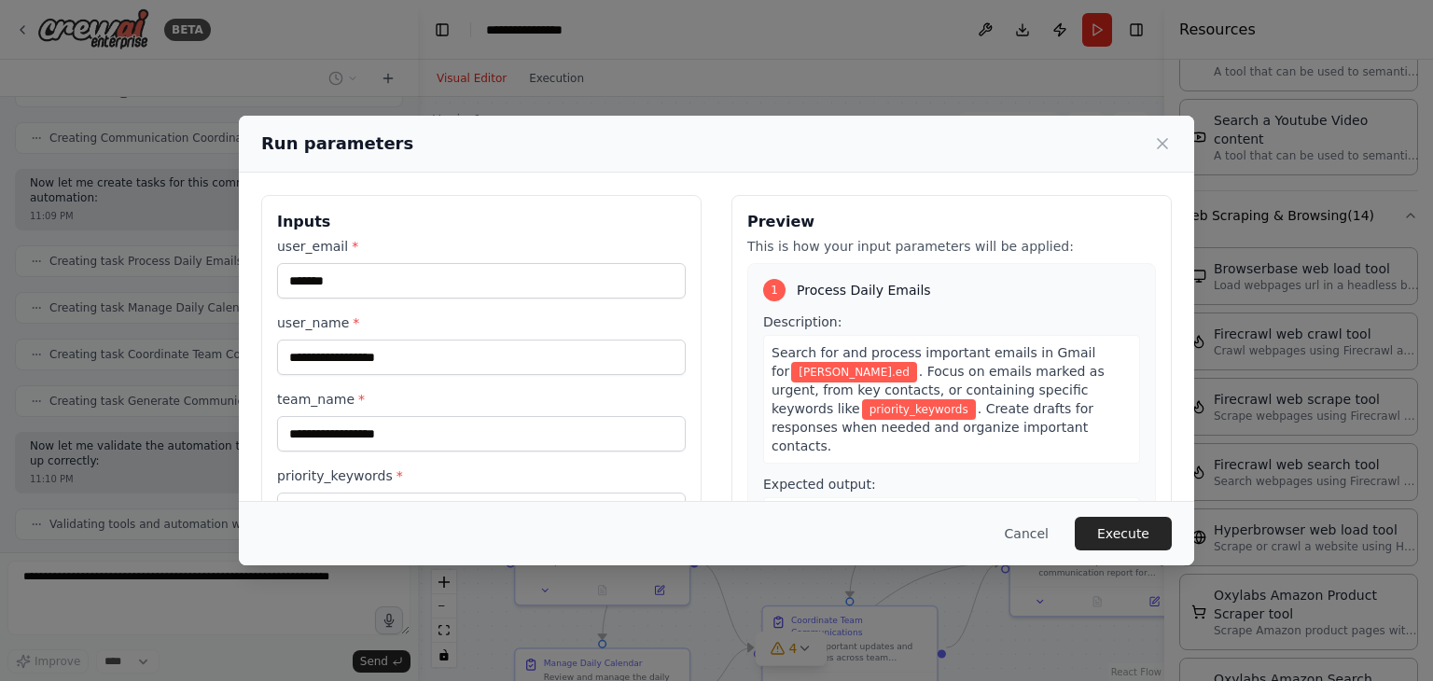
scroll to position [1128, 0]
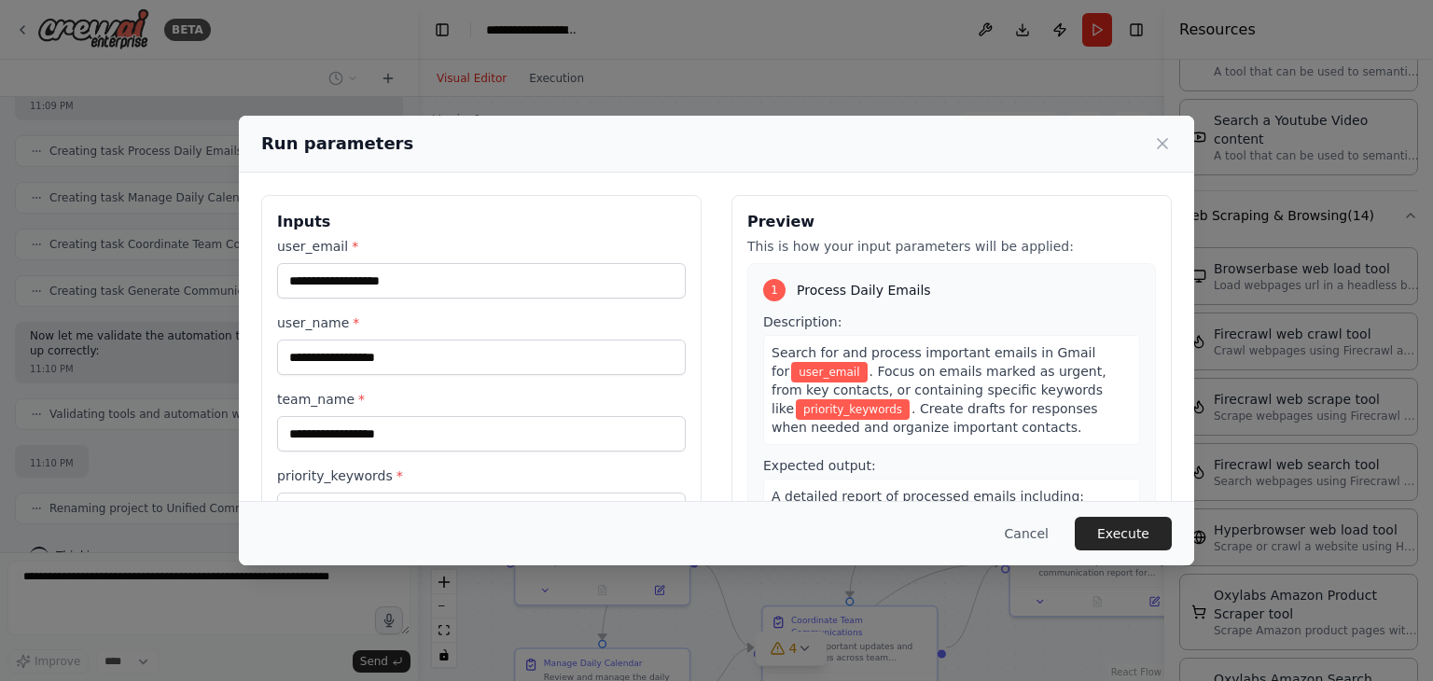
click at [386, 283] on input "user_email *" at bounding box center [481, 280] width 409 height 35
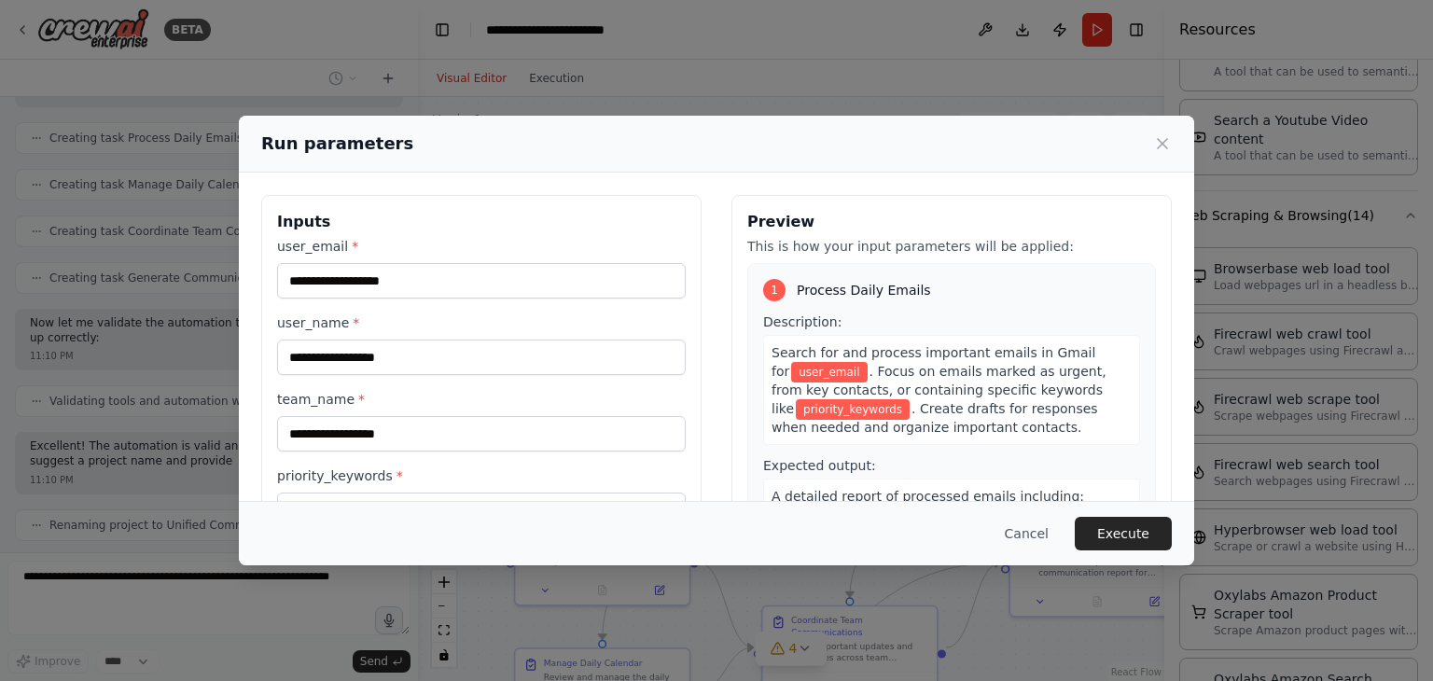
scroll to position [1251, 0]
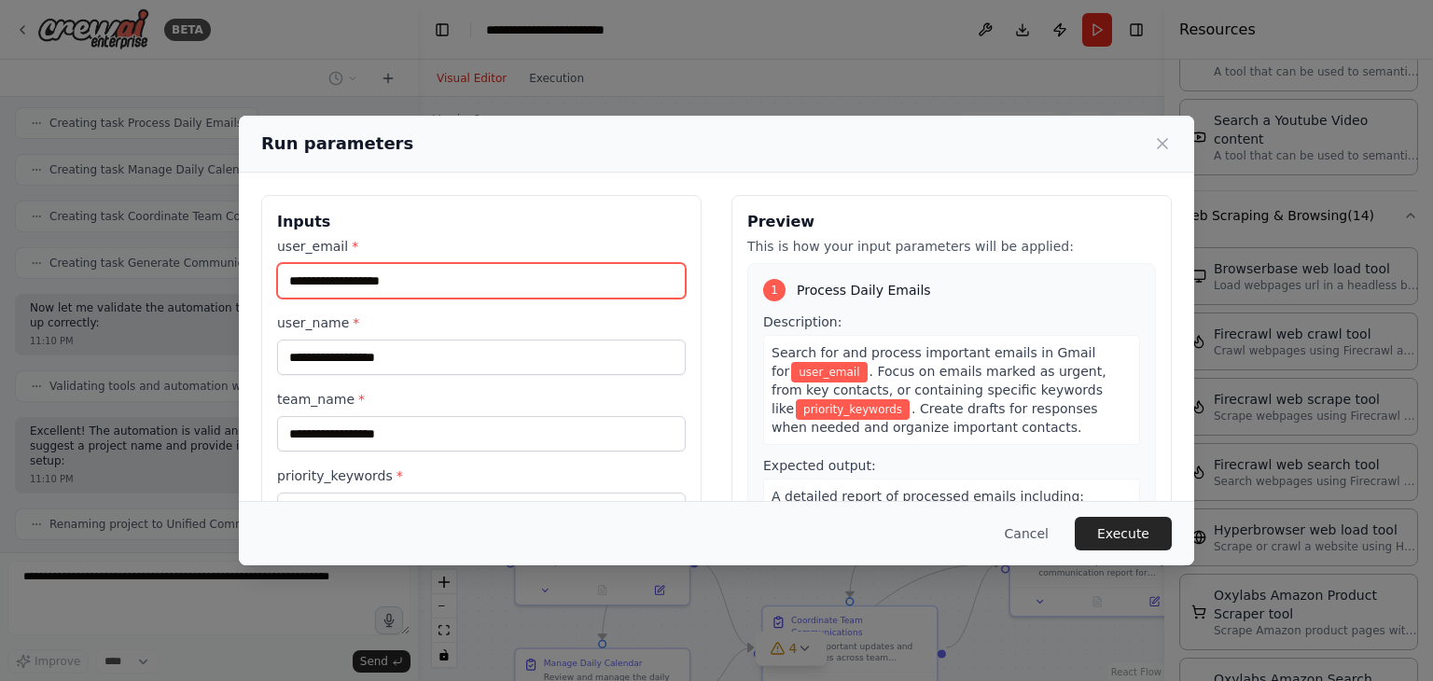
click at [386, 282] on input "user_email *" at bounding box center [481, 280] width 409 height 35
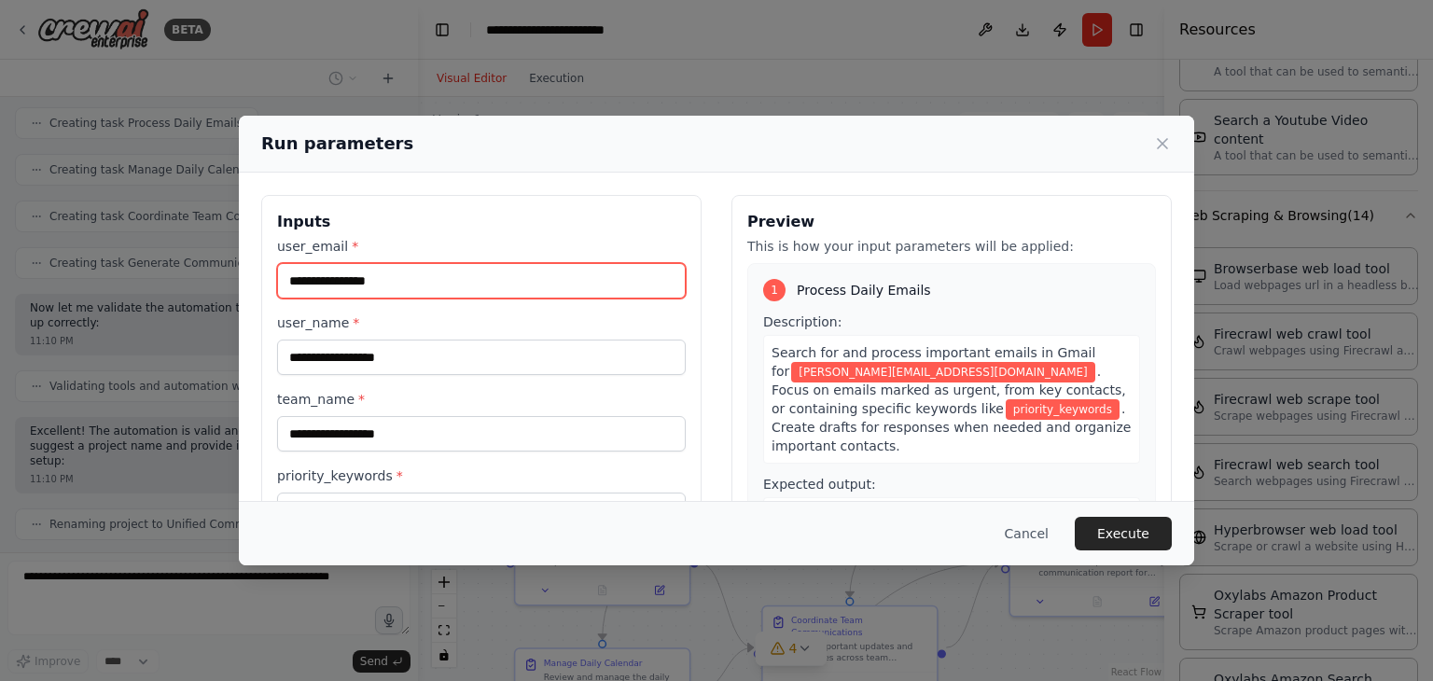
type input "**********"
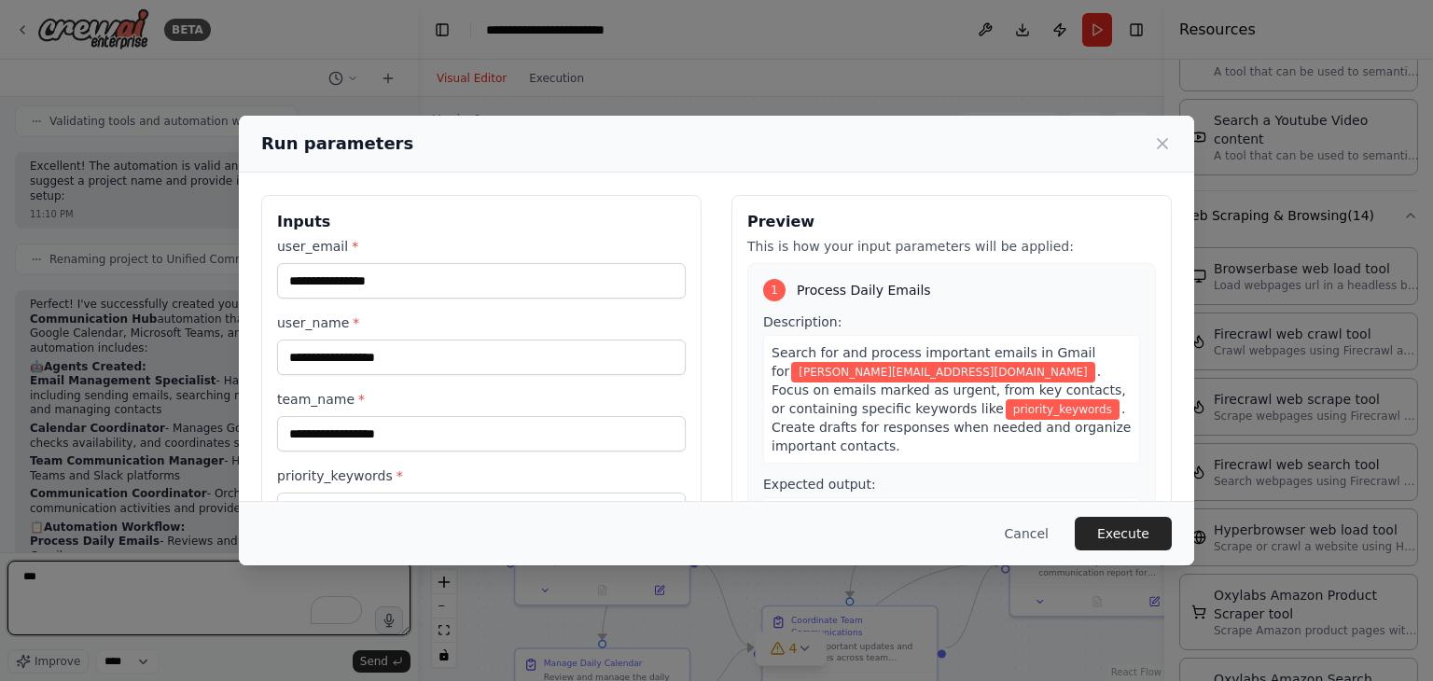
type textarea "***"
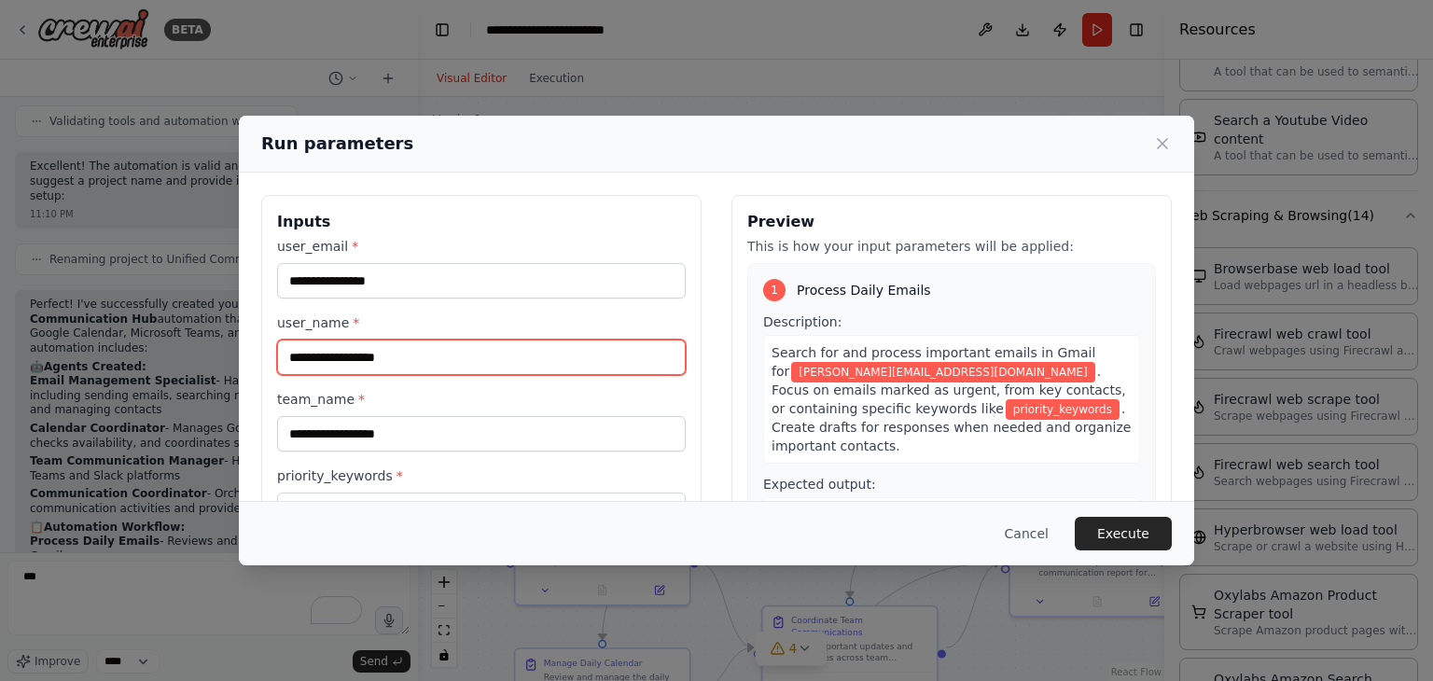
click at [313, 363] on input "user_name *" at bounding box center [481, 357] width 409 height 35
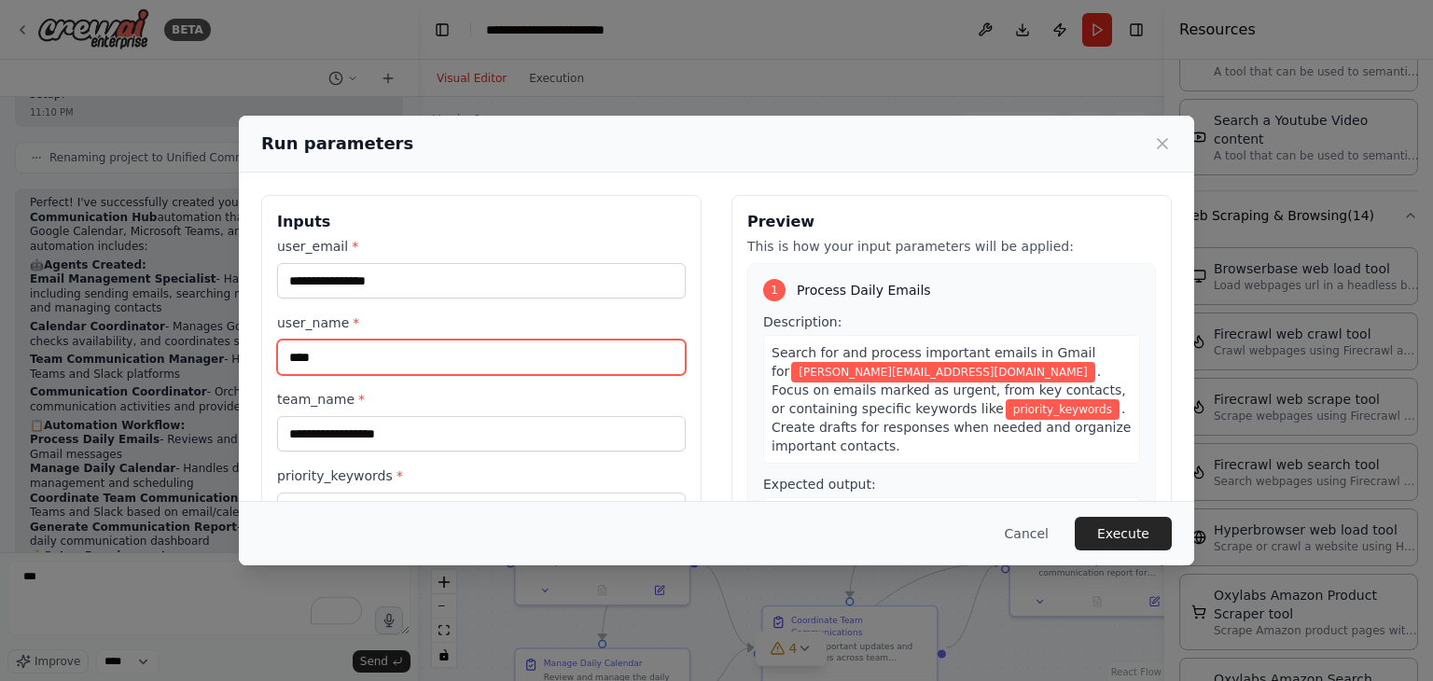
type input "****"
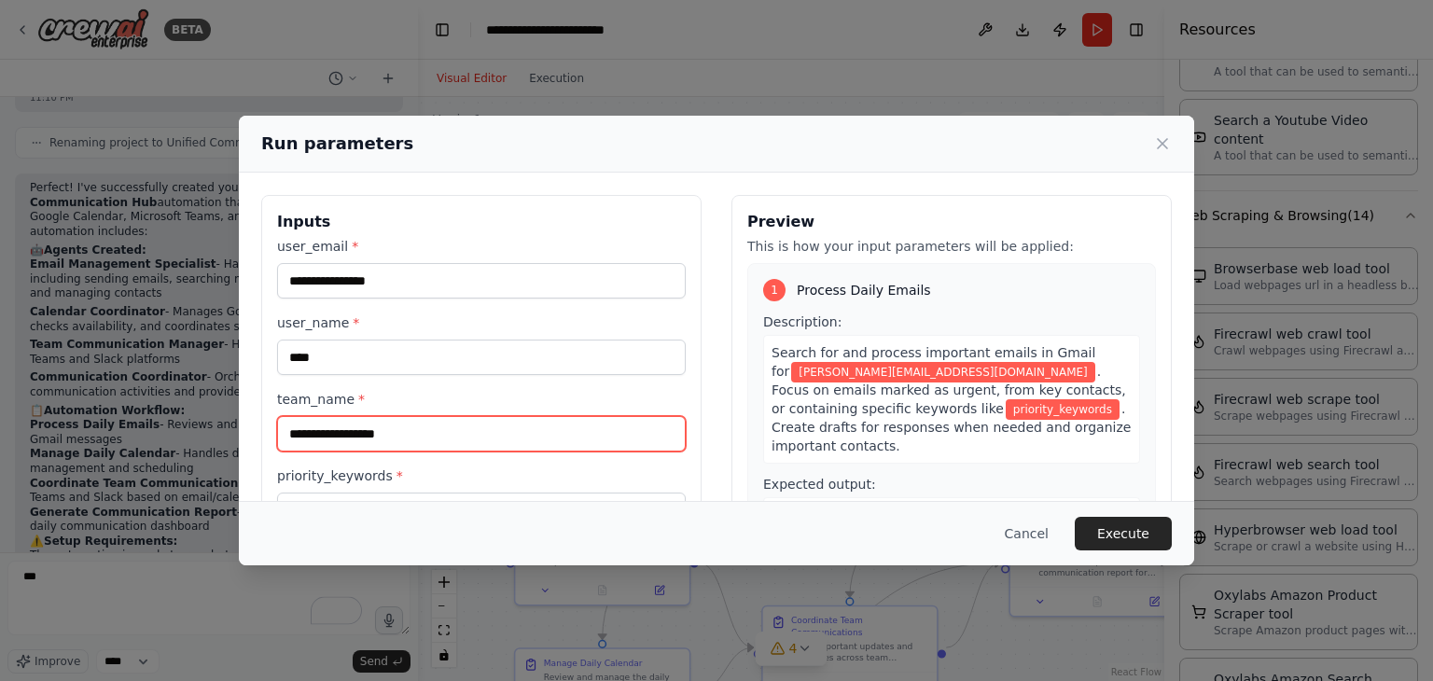
click at [313, 441] on input "team_name *" at bounding box center [481, 433] width 409 height 35
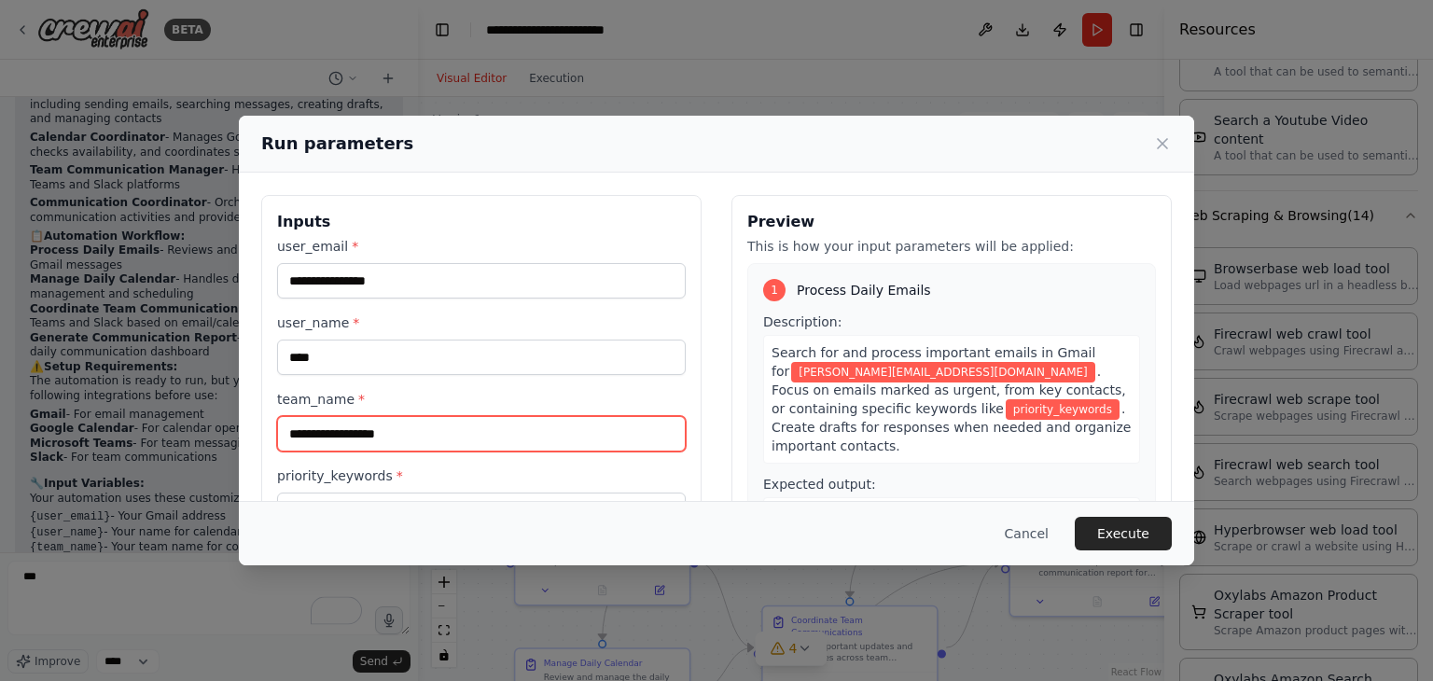
click at [325, 433] on input "team_name *" at bounding box center [481, 433] width 409 height 35
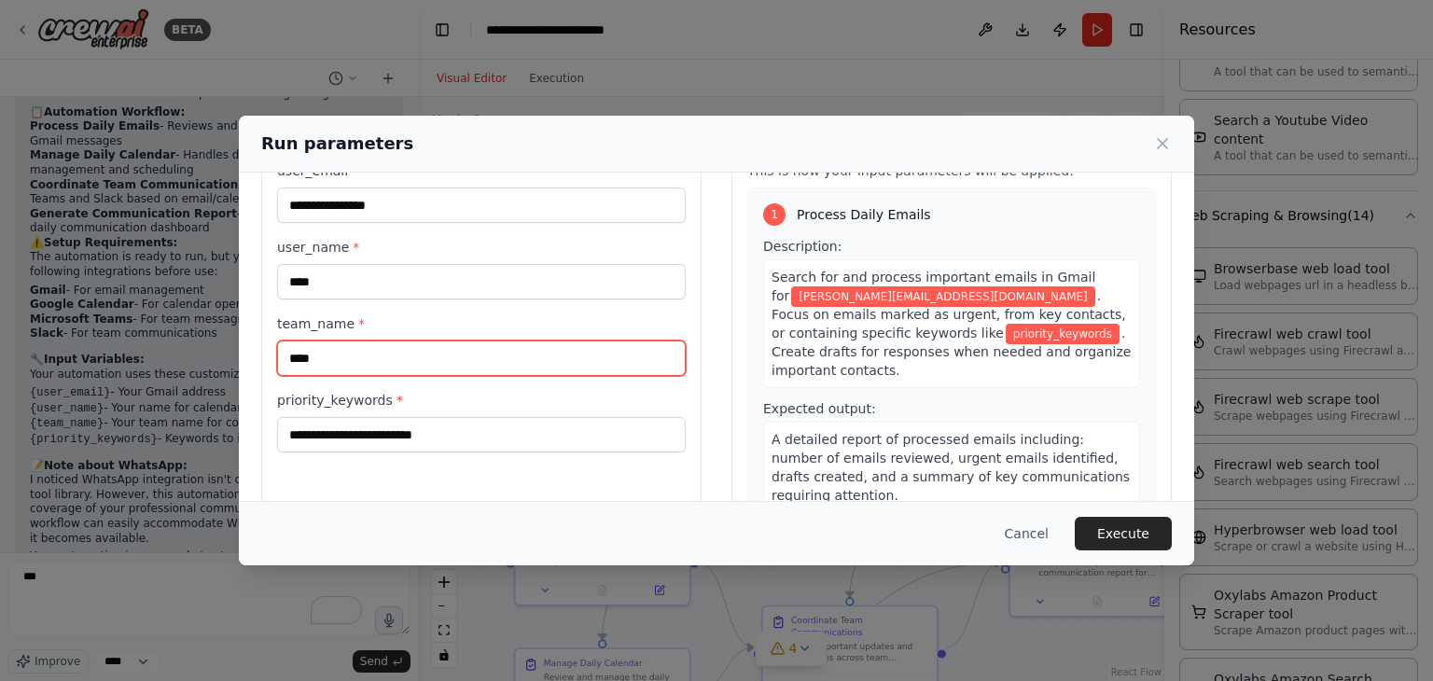
scroll to position [158, 0]
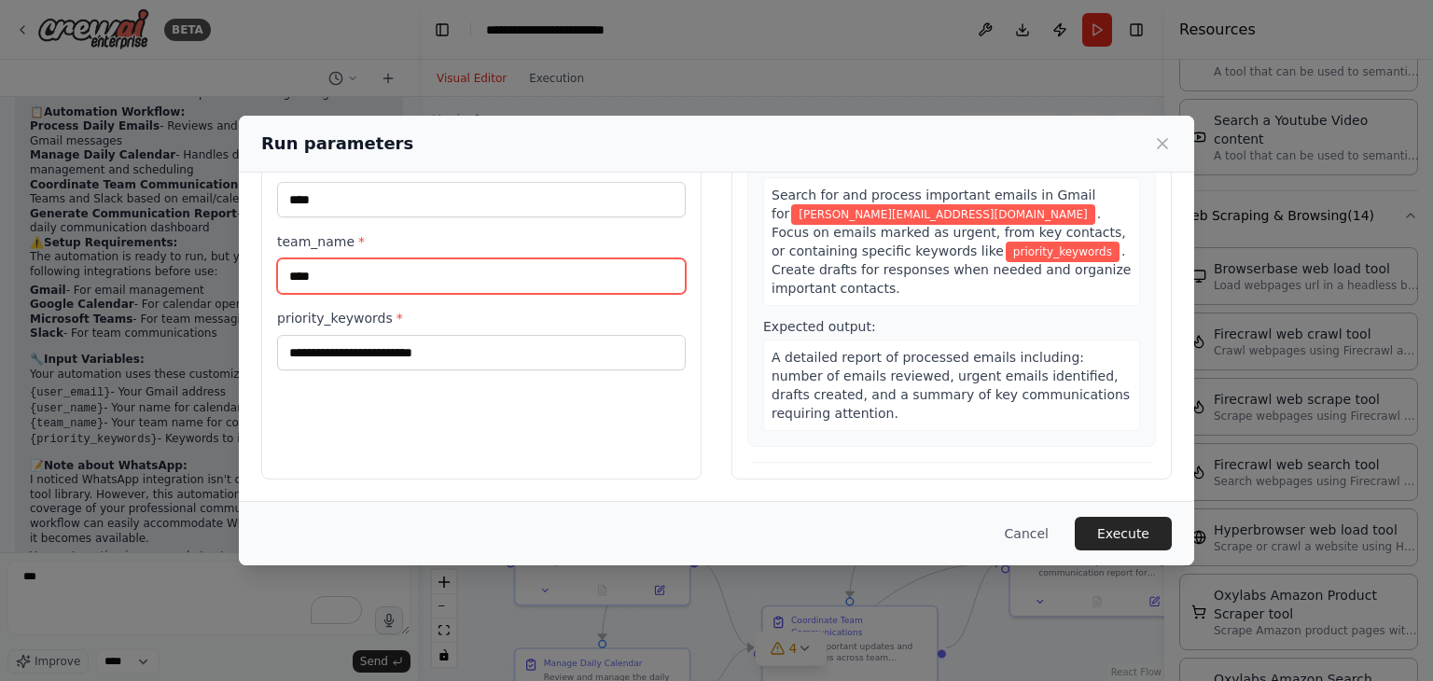
type input "****"
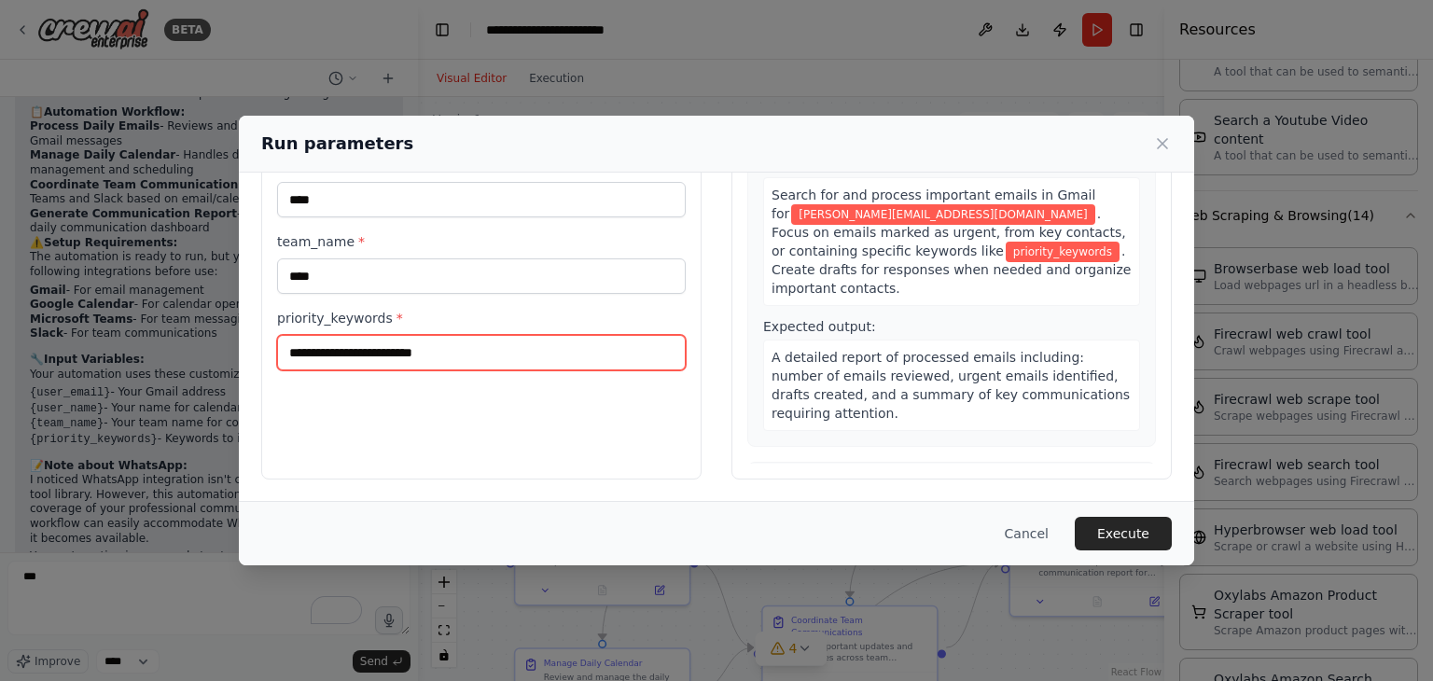
click at [349, 355] on input "priority_keywords *" at bounding box center [481, 352] width 409 height 35
type input "*"
type input "****"
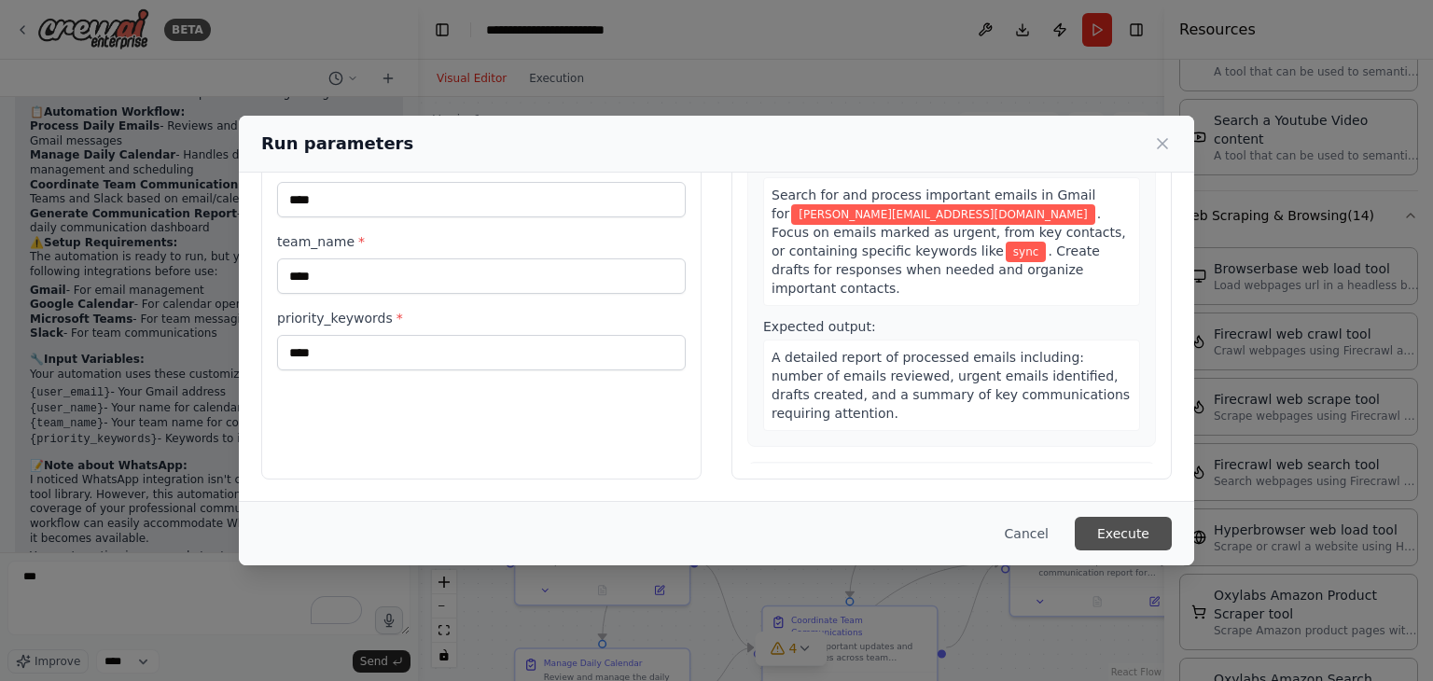
click at [1140, 531] on button "Execute" at bounding box center [1123, 534] width 97 height 34
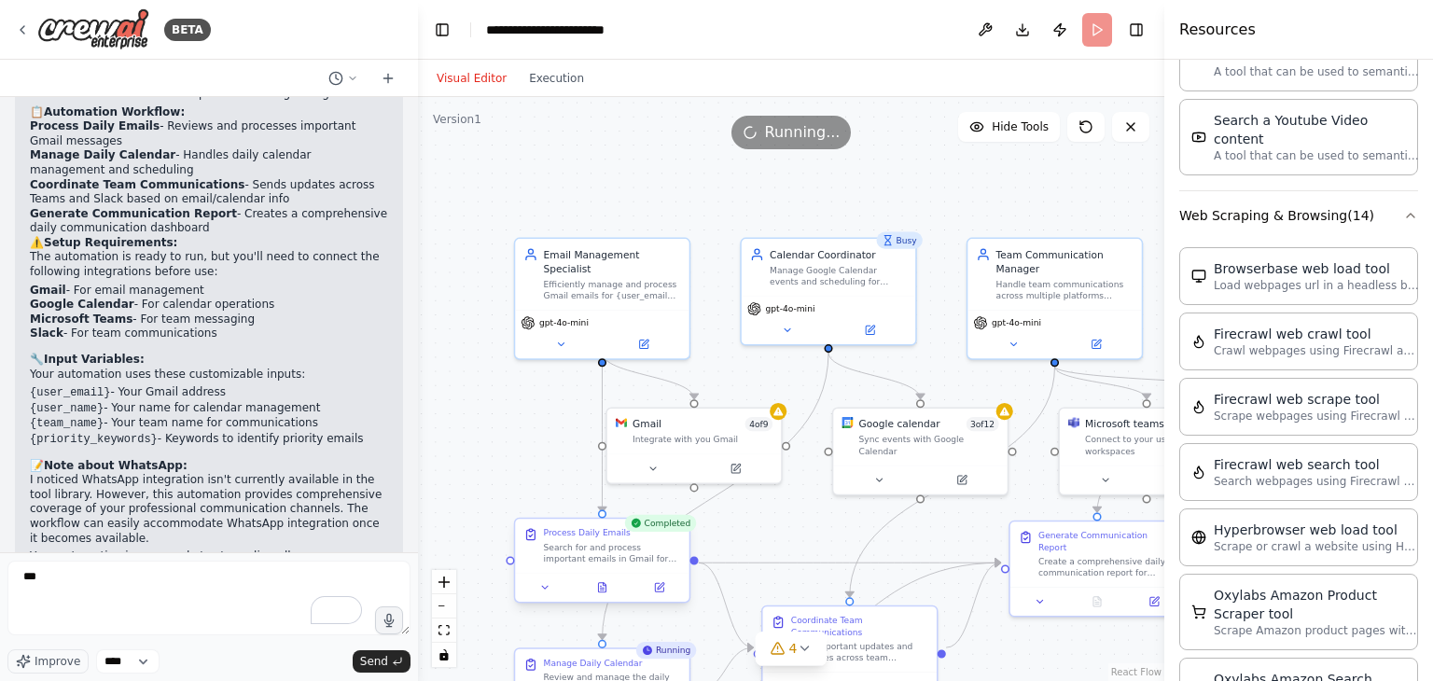
click at [590, 558] on div "Search for and process important emails in Gmail for {user_email}. Focus on ema…" at bounding box center [612, 552] width 137 height 22
click at [593, 555] on div "Search for and process important emails in Gmail for {user_email}. Focus on ema…" at bounding box center [612, 552] width 137 height 22
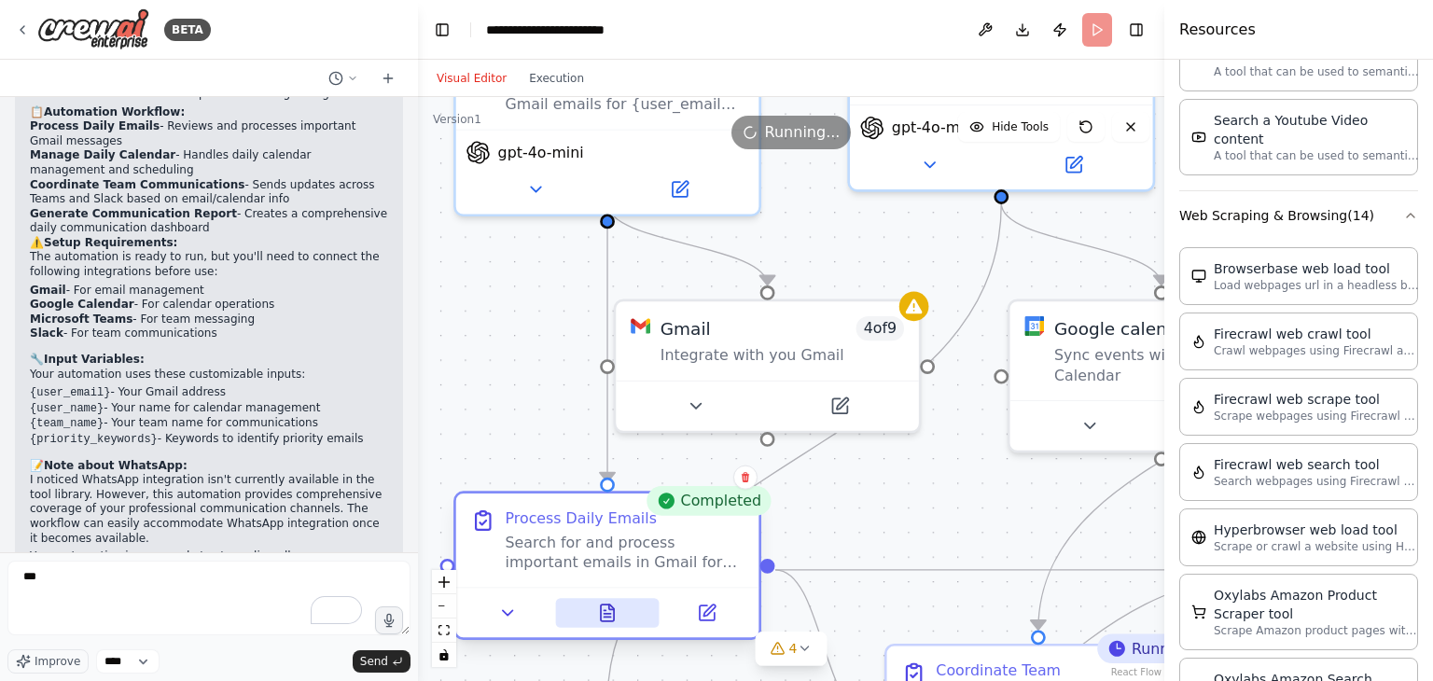
click at [613, 624] on button at bounding box center [607, 613] width 104 height 30
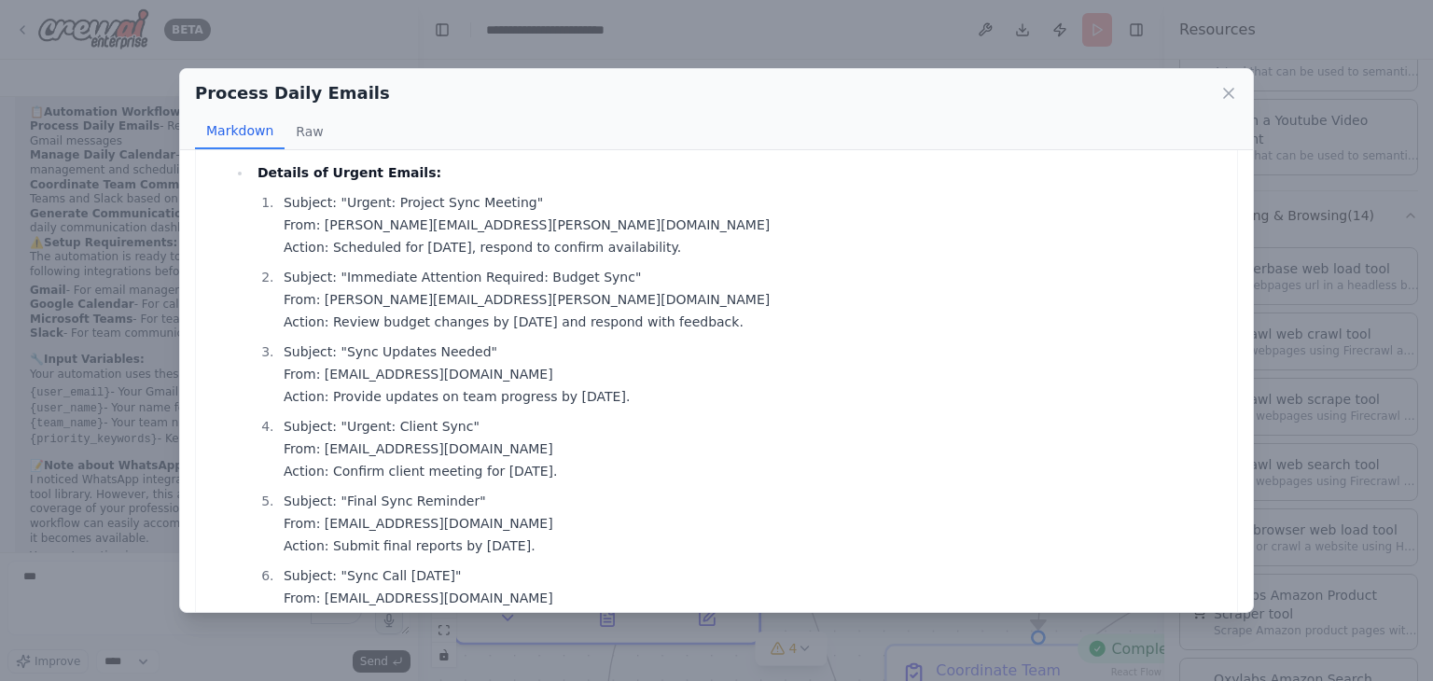
scroll to position [0, 0]
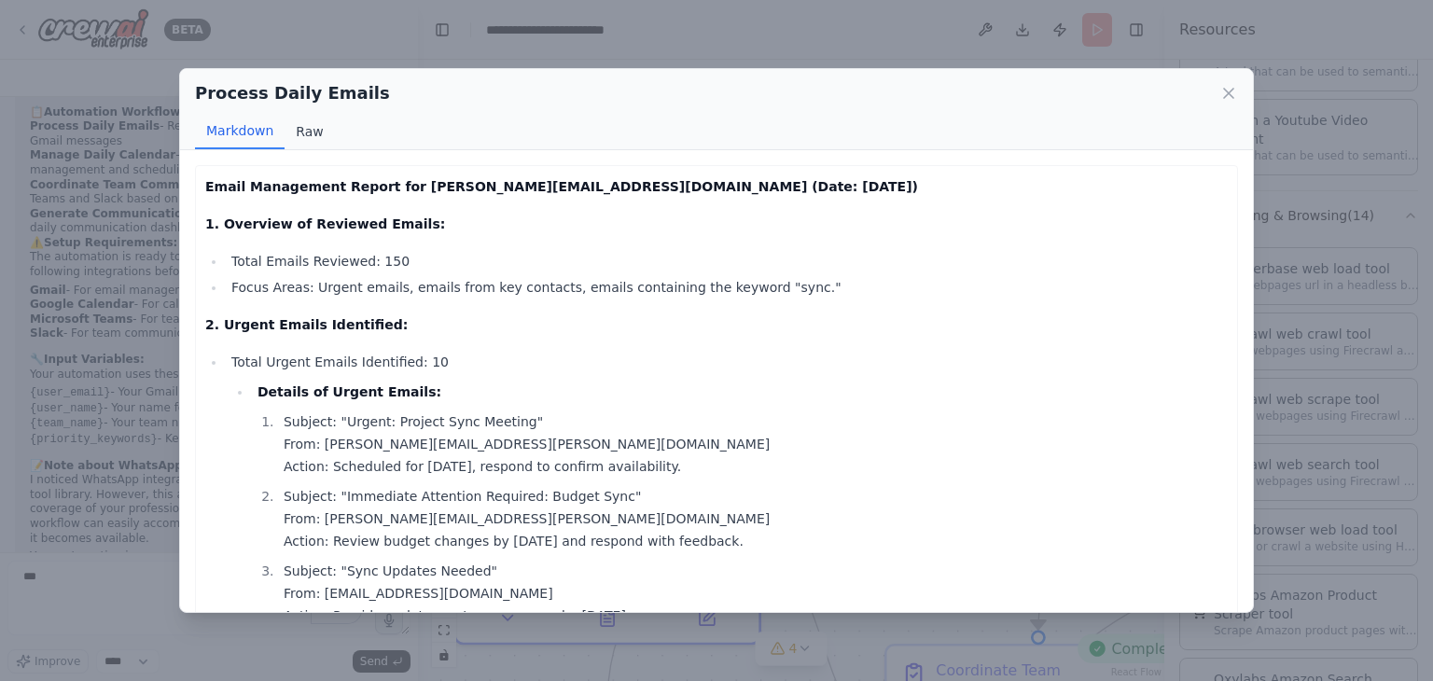
click at [302, 129] on button "Raw" at bounding box center [309, 131] width 49 height 35
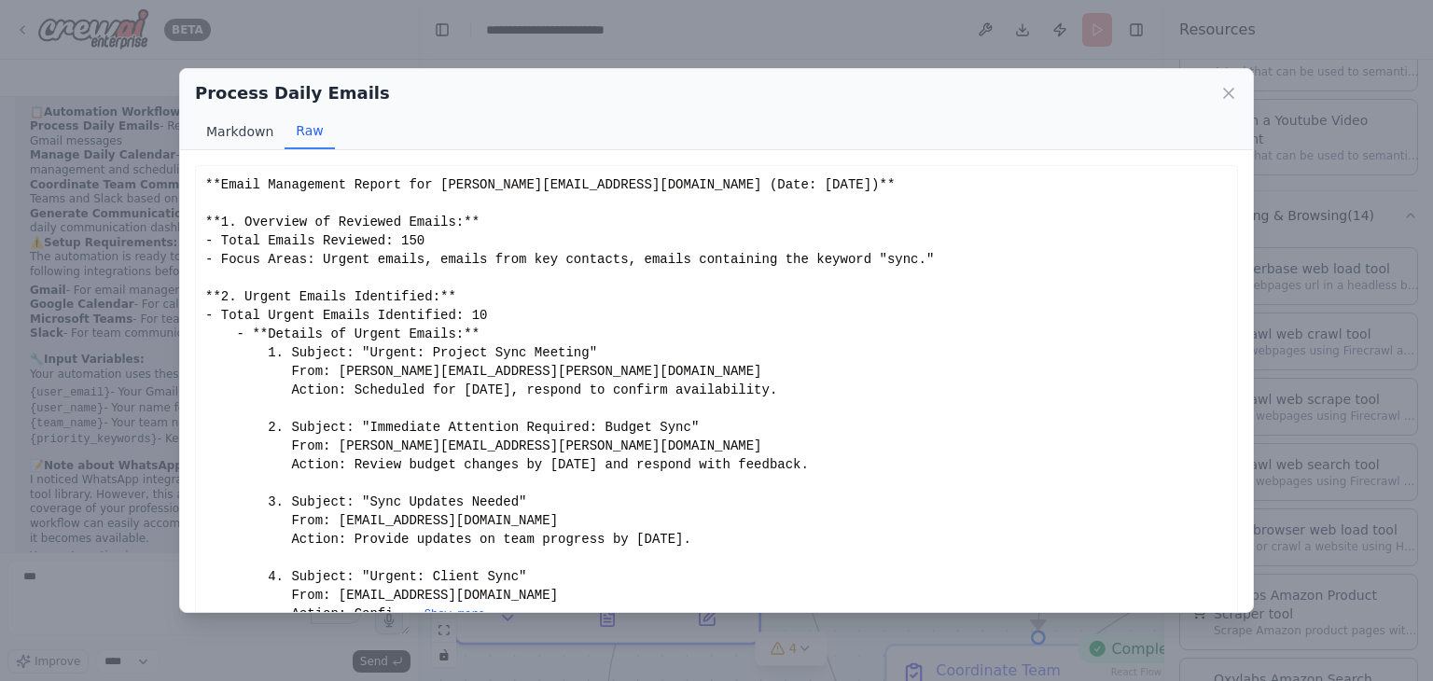
click at [244, 130] on button "Markdown" at bounding box center [240, 131] width 90 height 35
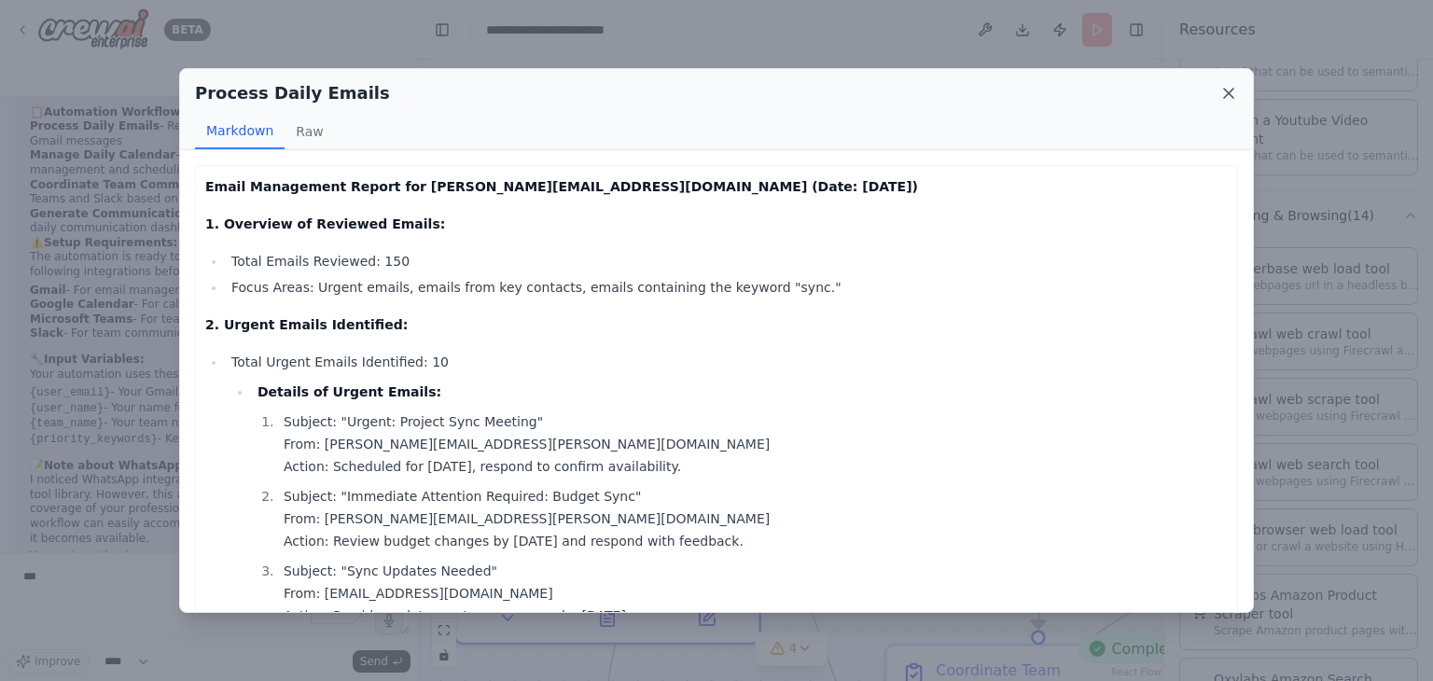
click at [1231, 94] on icon at bounding box center [1228, 93] width 9 height 9
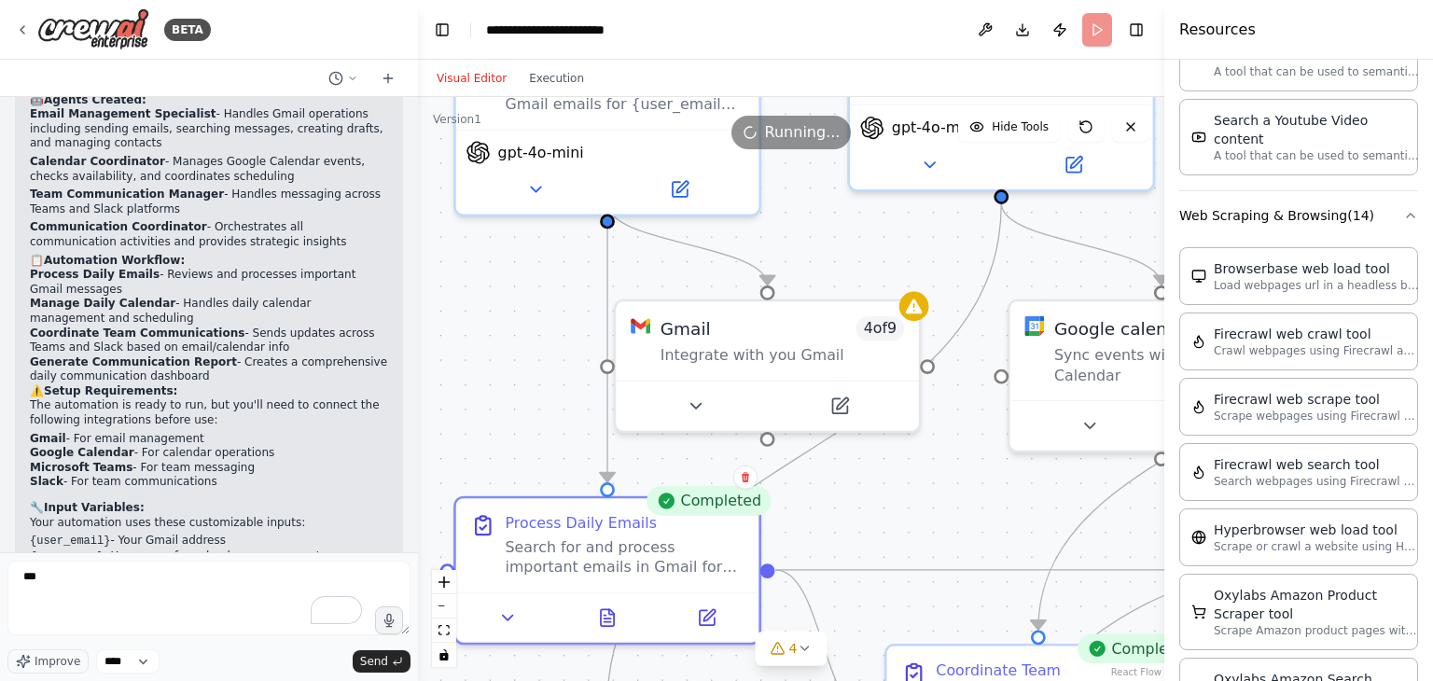
scroll to position [1558, 0]
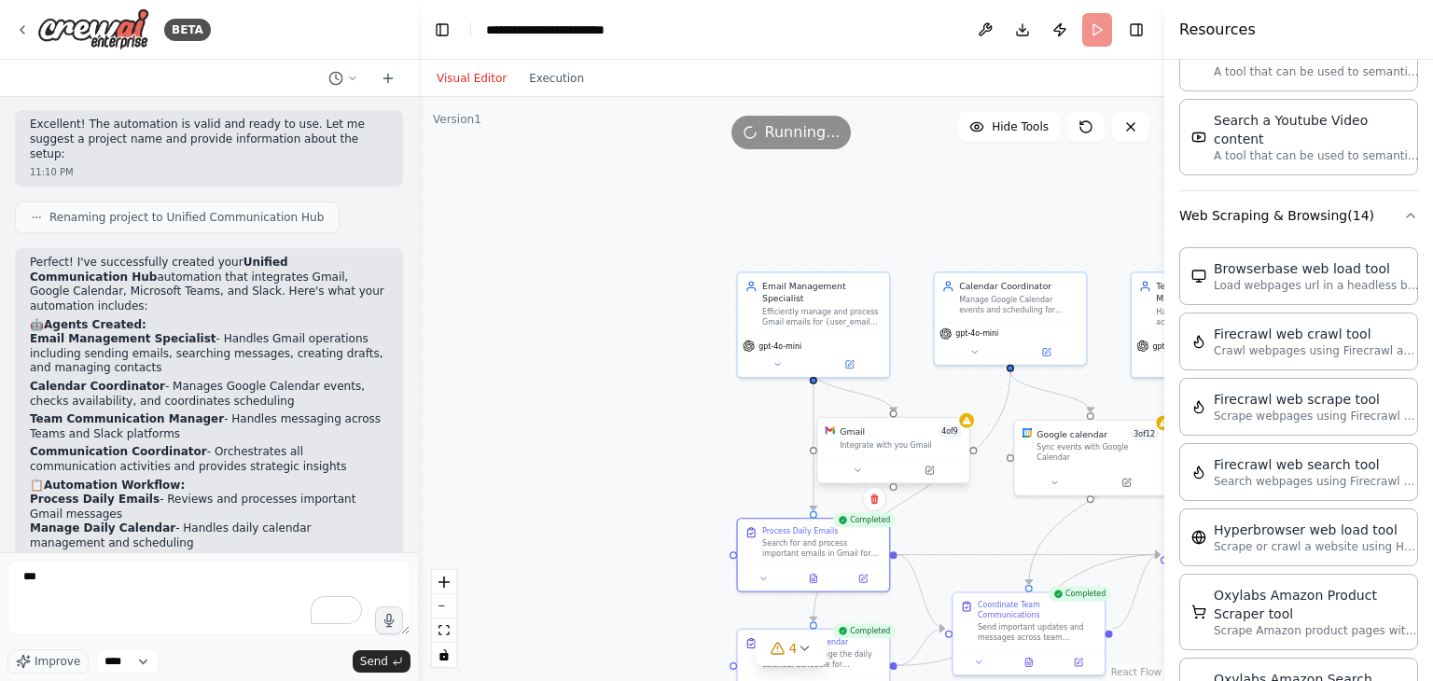
click at [873, 438] on div "Gmail 4 of 9 Integrate with you Gmail" at bounding box center [901, 437] width 122 height 24
click at [933, 468] on icon at bounding box center [930, 471] width 10 height 10
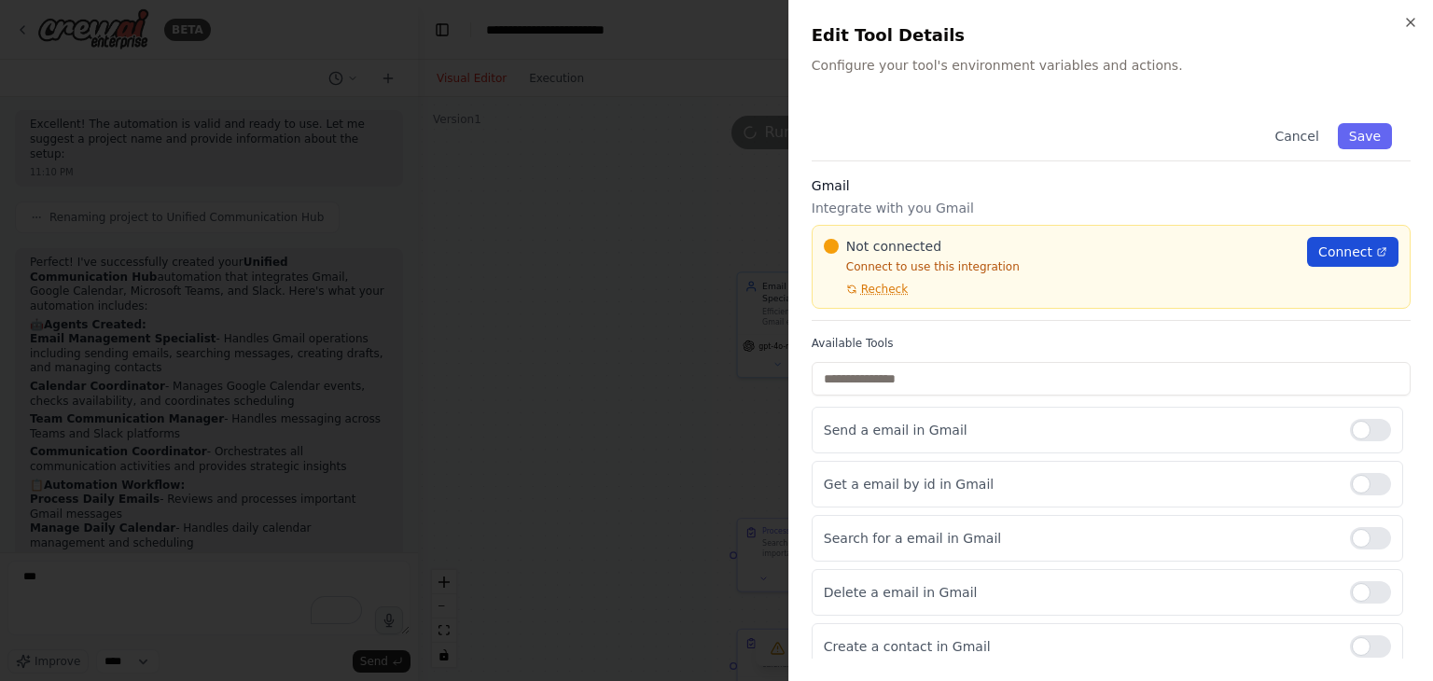
click at [1341, 247] on span "Connect" at bounding box center [1345, 252] width 54 height 19
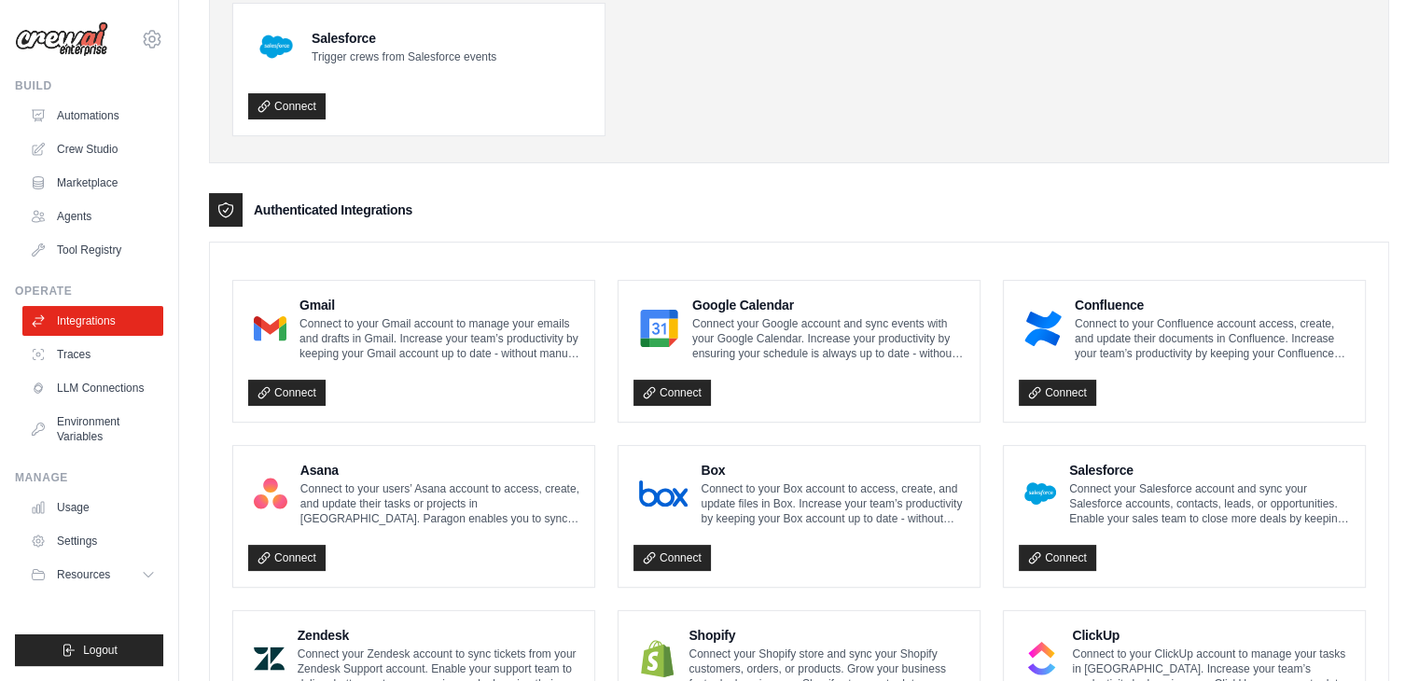
scroll to position [280, 0]
click at [309, 385] on link "Connect" at bounding box center [286, 392] width 77 height 26
click at [285, 396] on link "Connect" at bounding box center [286, 392] width 77 height 26
click at [753, 338] on p "Connect your Google account and sync events with your Google Calendar. Increase…" at bounding box center [828, 337] width 272 height 45
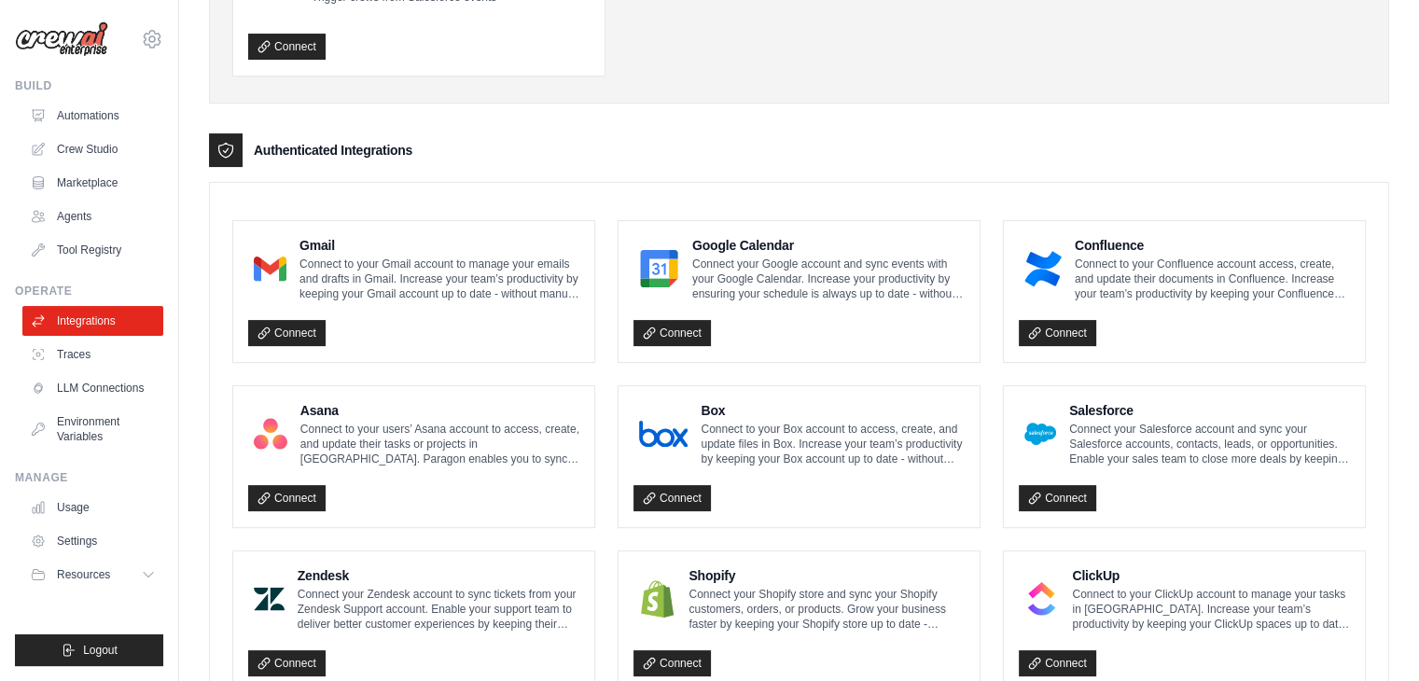
scroll to position [317, 0]
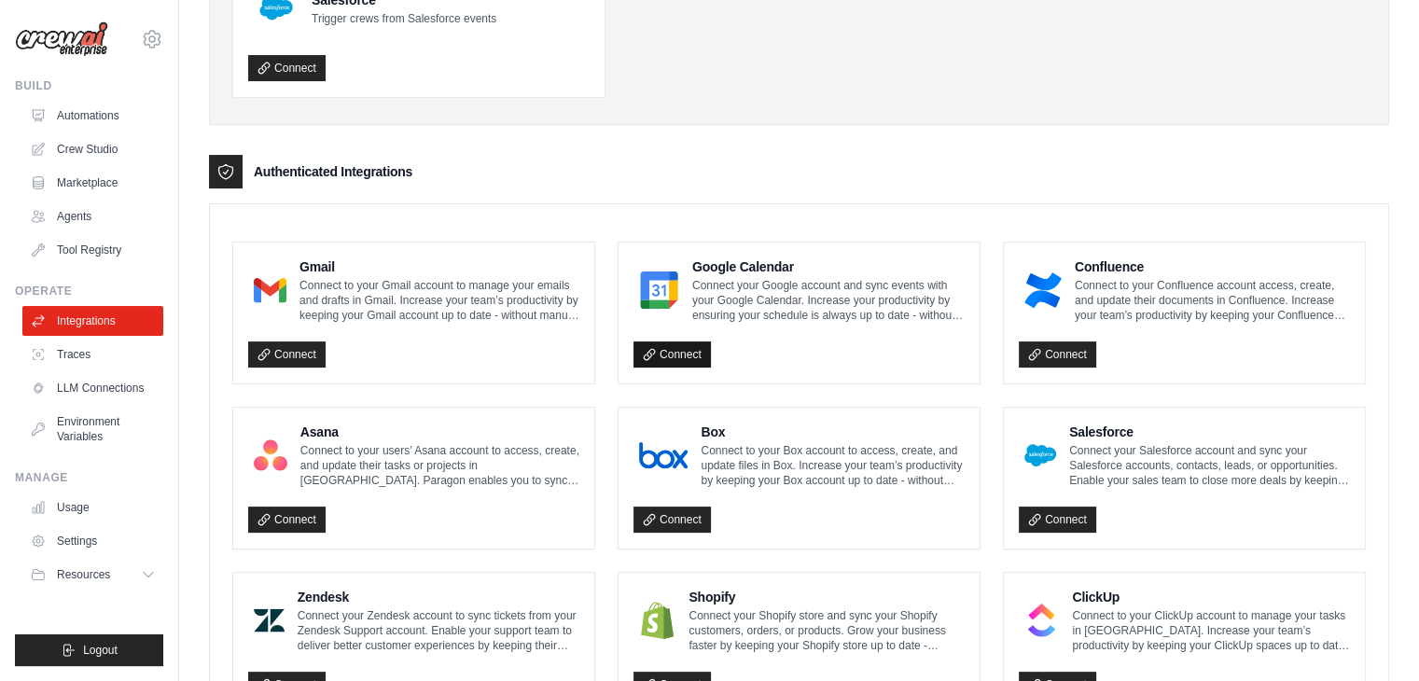
click at [679, 360] on link "Connect" at bounding box center [671, 354] width 77 height 26
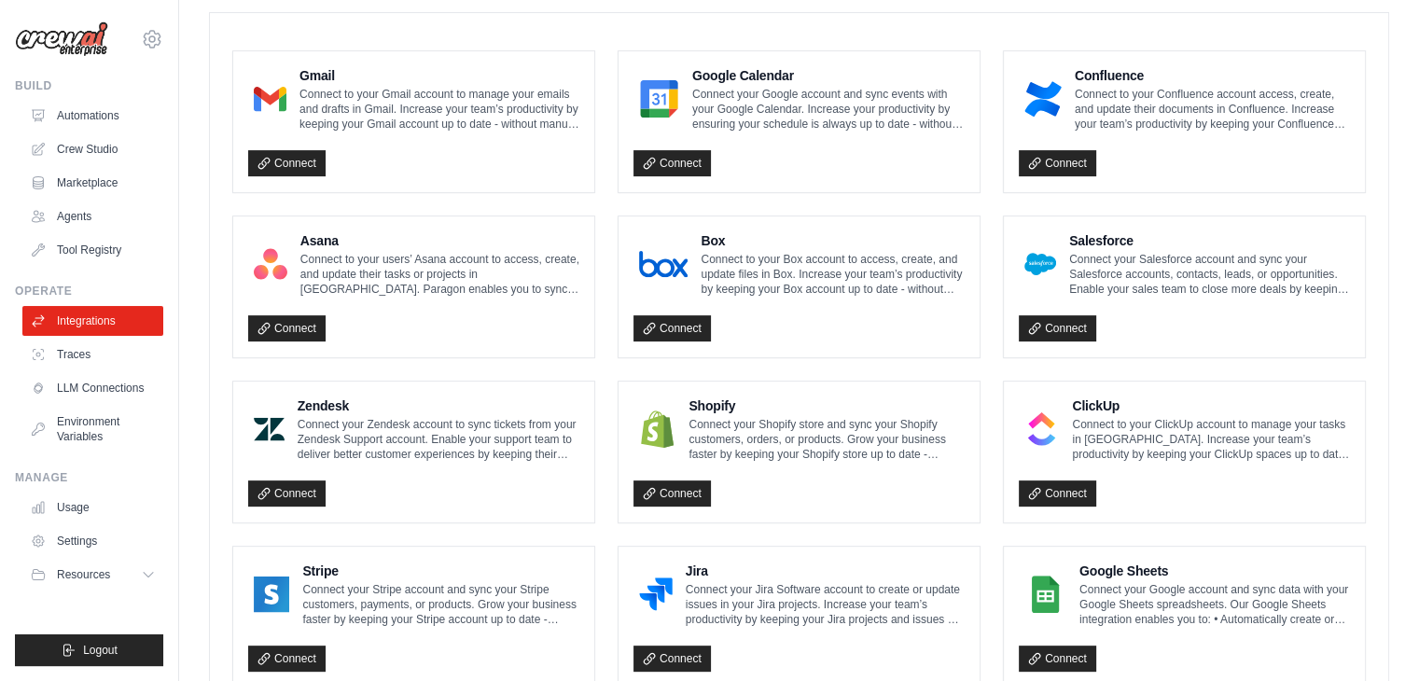
scroll to position [373, 0]
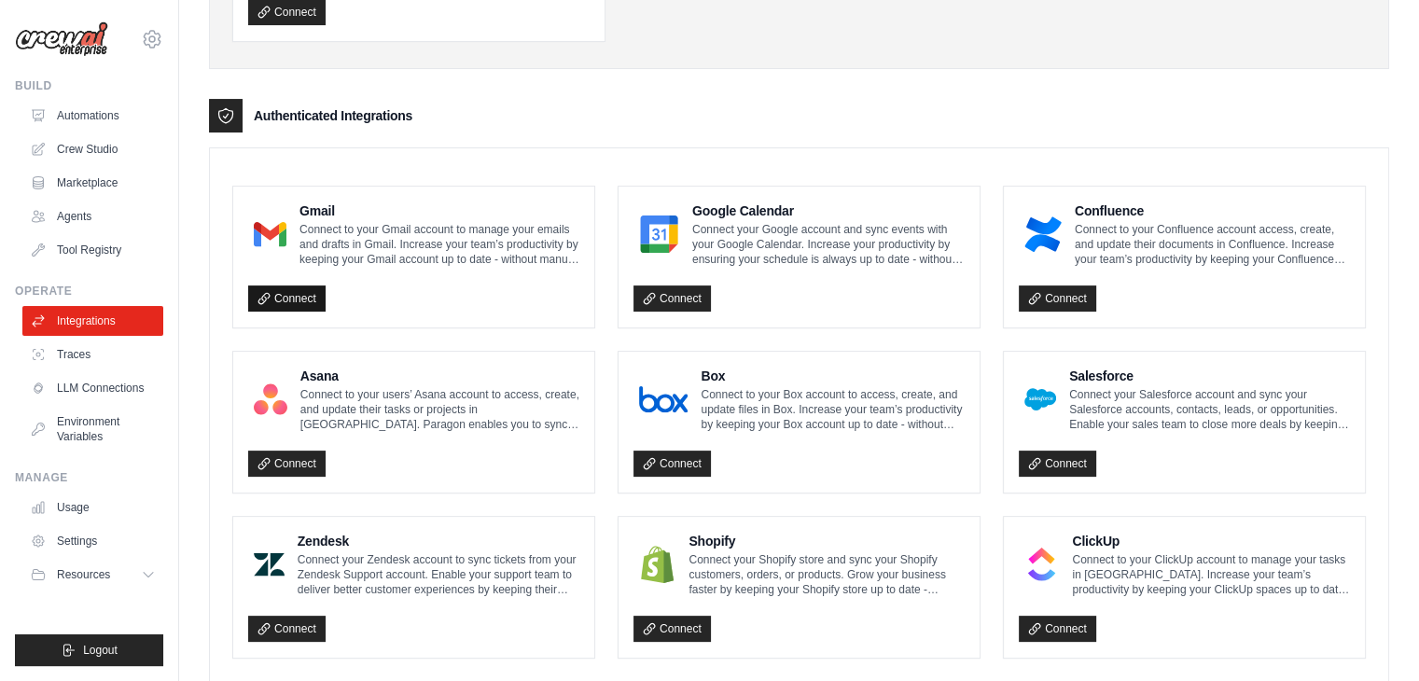
click at [305, 298] on link "Connect" at bounding box center [286, 298] width 77 height 26
click at [104, 393] on iframe "To enrich screen reader interactions, please activate Accessibility in Grammarl…" at bounding box center [709, 340] width 1419 height 681
click at [77, 247] on link "Tool Registry" at bounding box center [94, 250] width 141 height 30
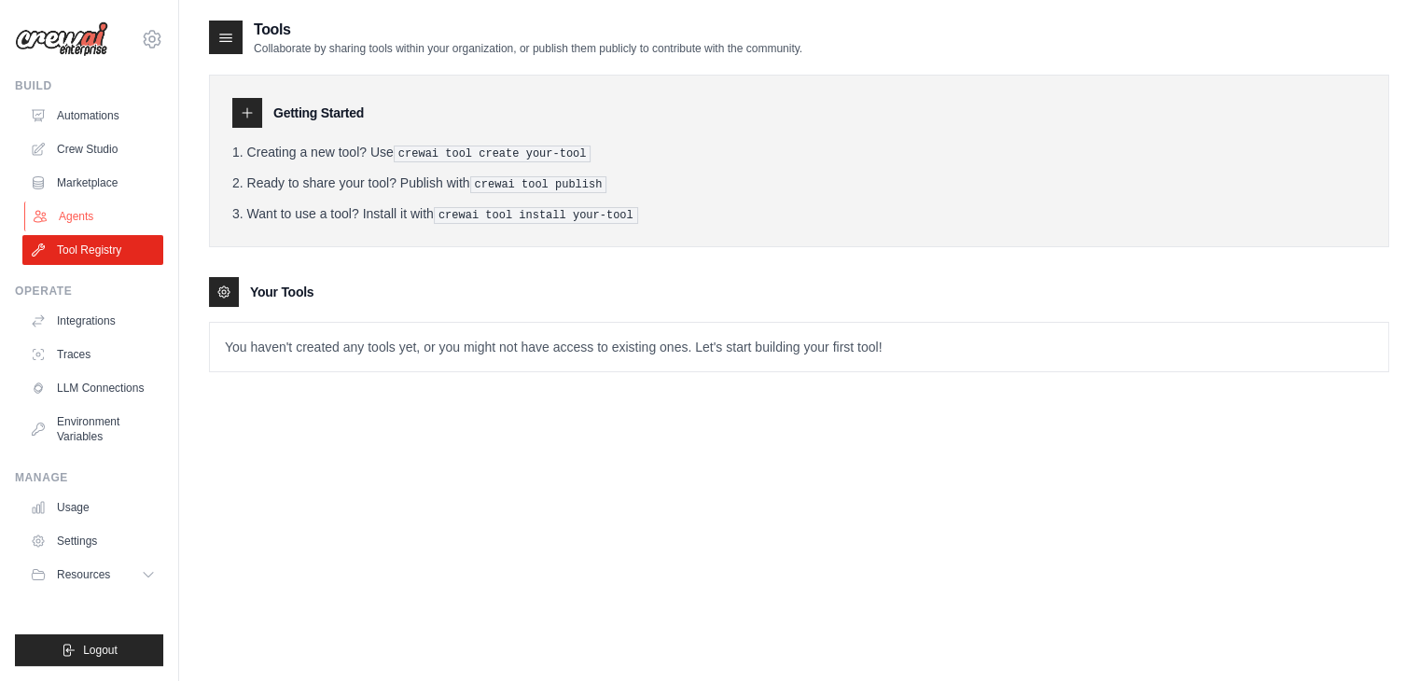
click at [74, 217] on link "Agents" at bounding box center [94, 217] width 141 height 30
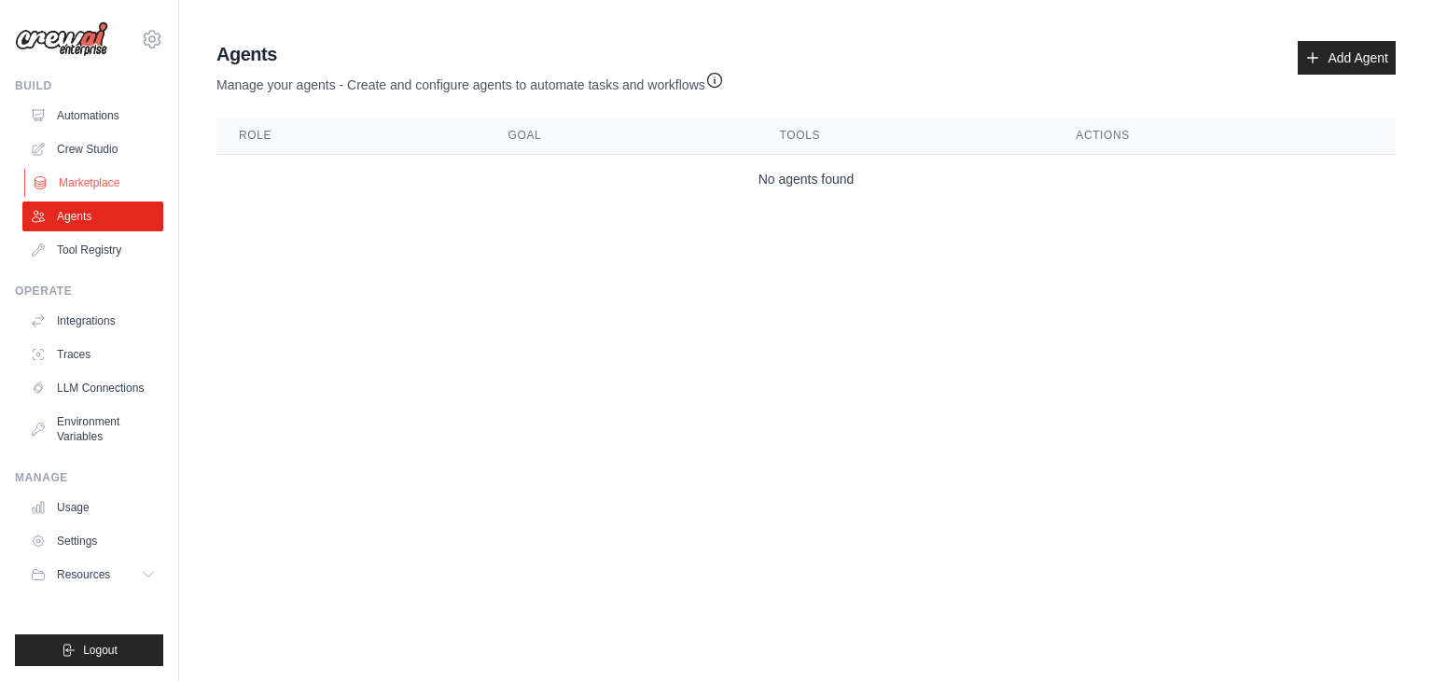
click at [80, 188] on link "Marketplace" at bounding box center [94, 183] width 141 height 30
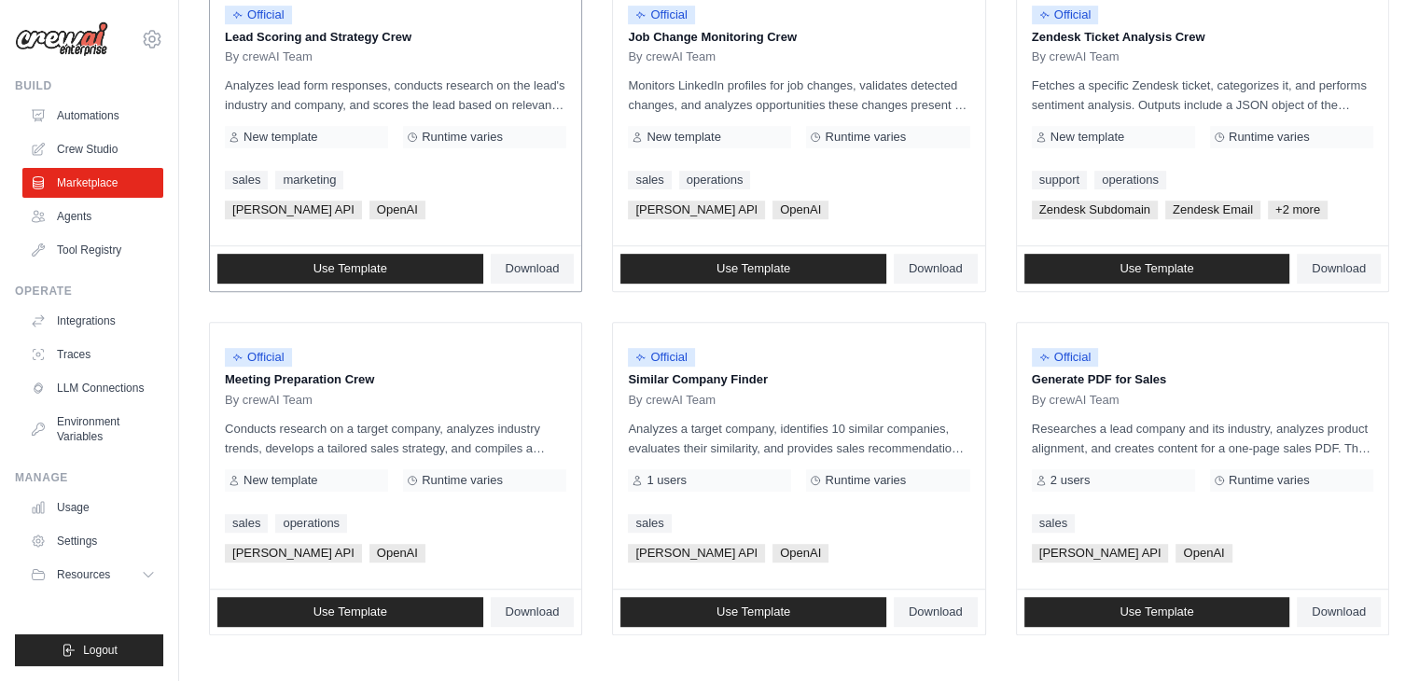
scroll to position [1045, 0]
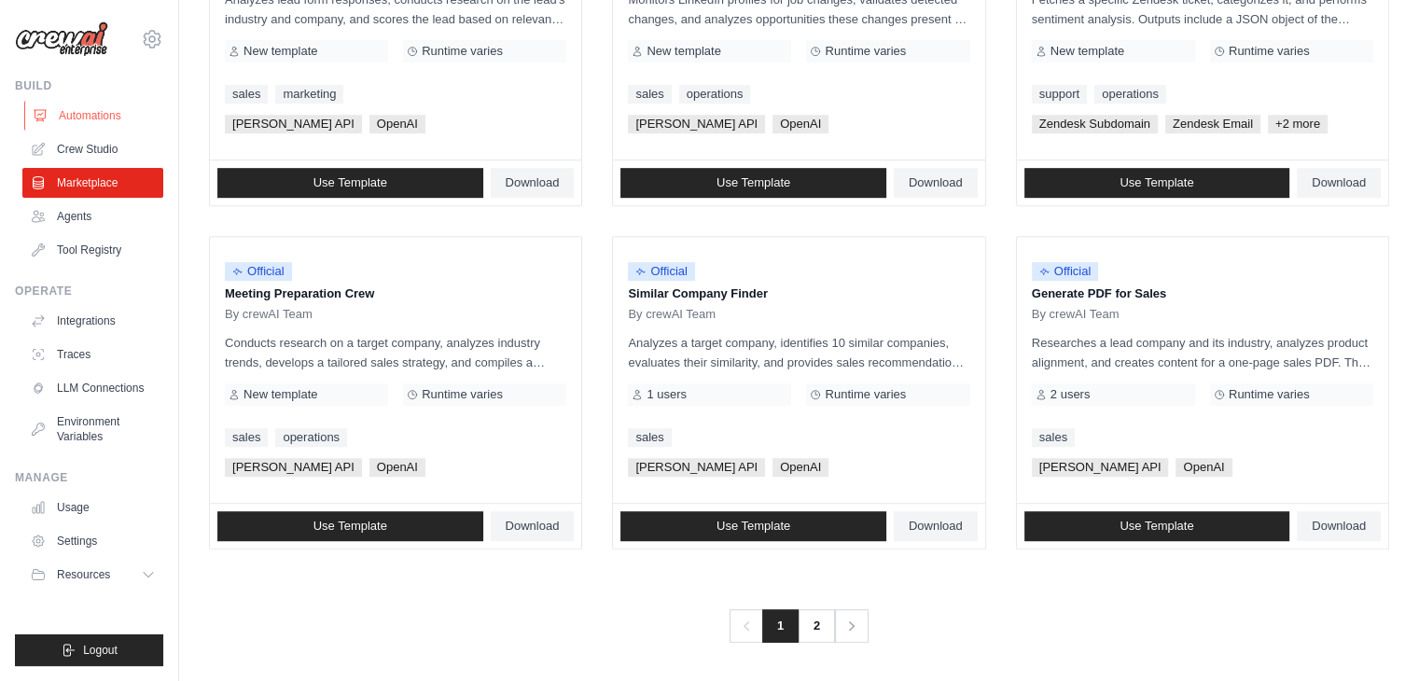
click at [108, 108] on link "Automations" at bounding box center [94, 116] width 141 height 30
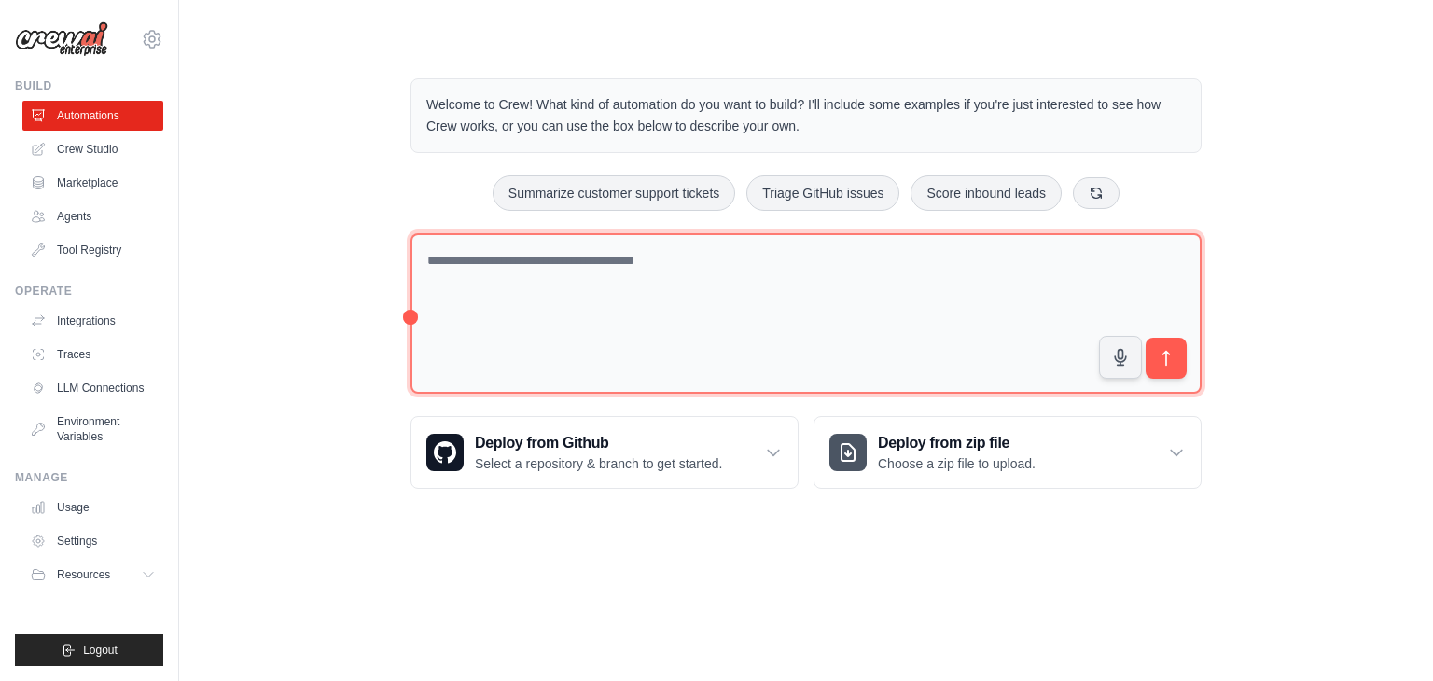
click at [503, 260] on textarea at bounding box center [805, 313] width 791 height 161
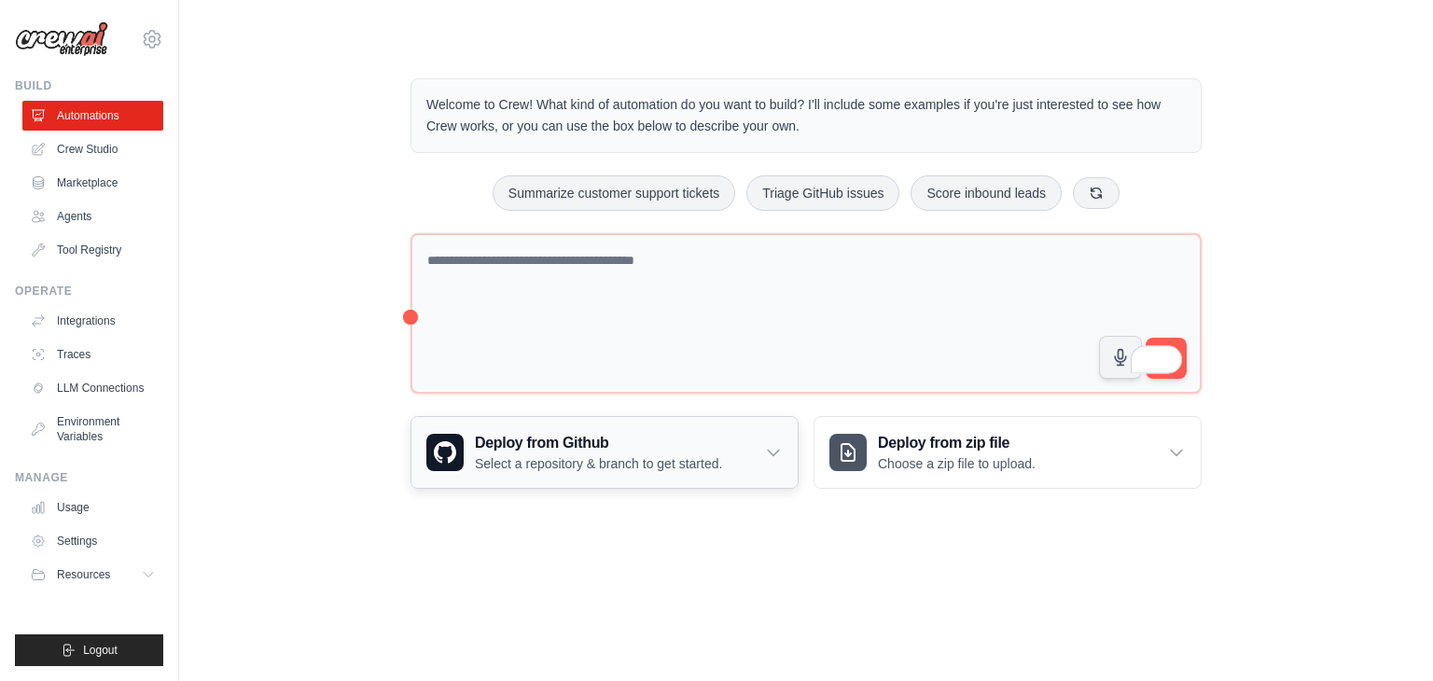
click at [584, 467] on p "Select a repository & branch to get started." at bounding box center [598, 463] width 247 height 19
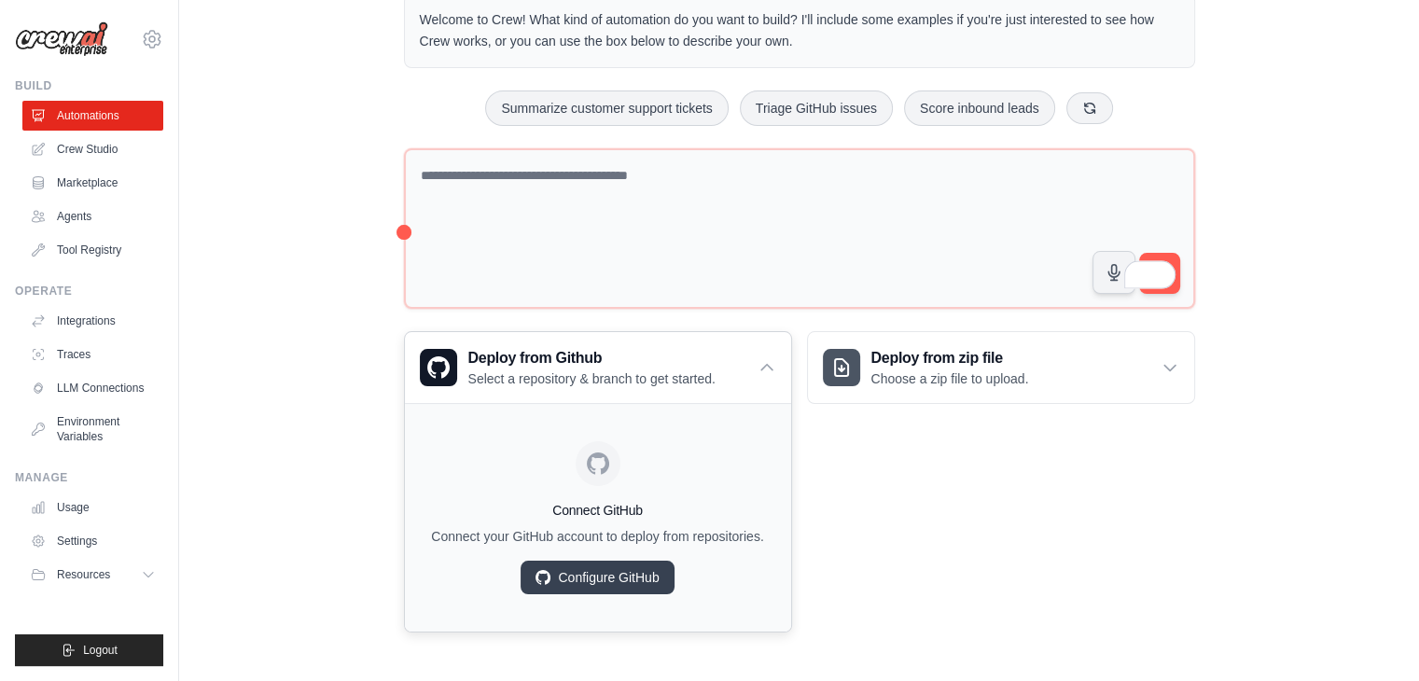
scroll to position [101, 0]
click at [567, 577] on link "Configure GitHub" at bounding box center [597, 578] width 153 height 34
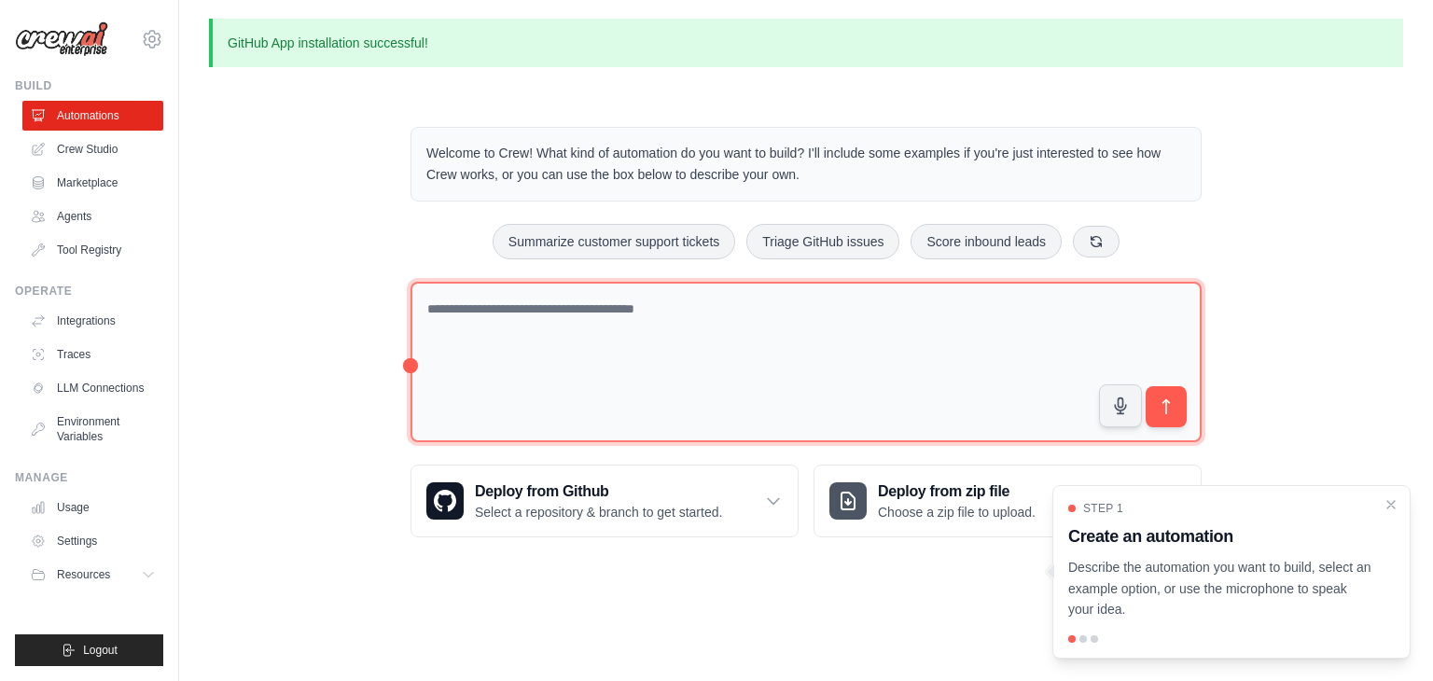
click at [601, 351] on textarea at bounding box center [805, 362] width 791 height 161
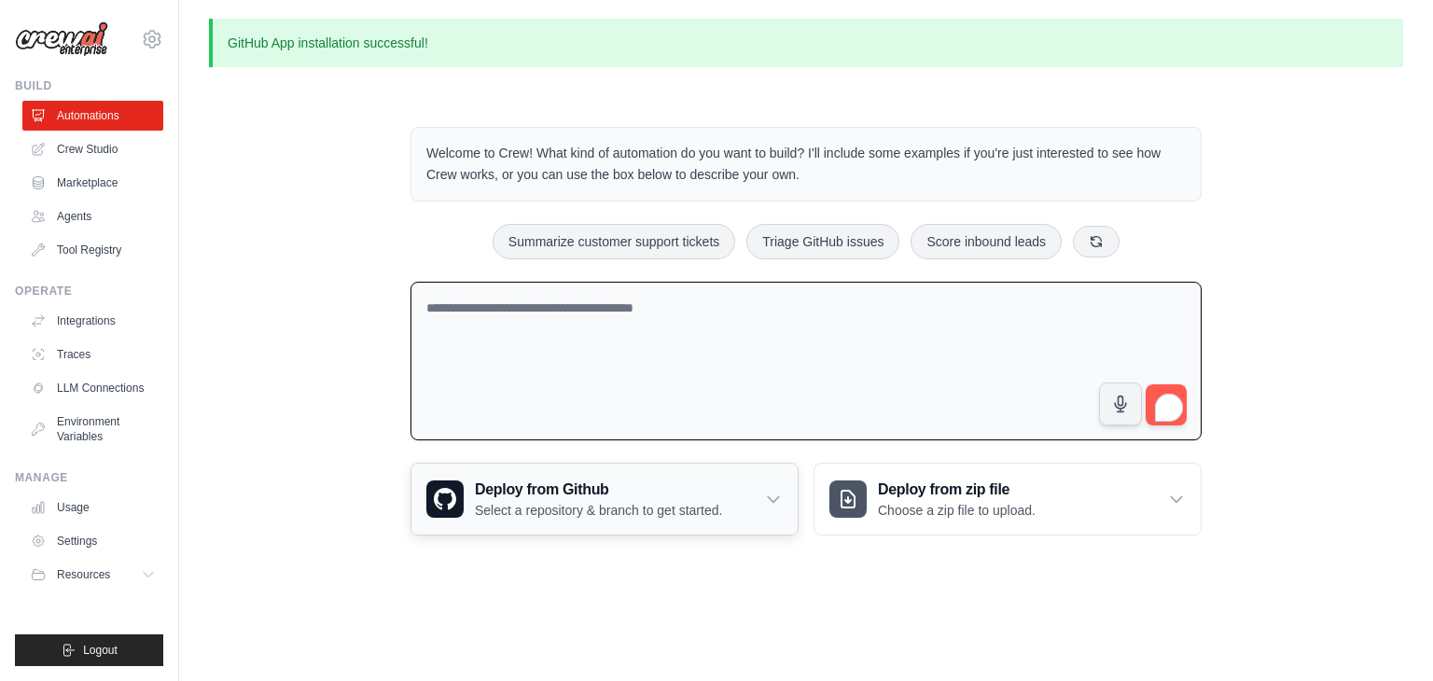
click at [546, 504] on p "Select a repository & branch to get started." at bounding box center [598, 510] width 247 height 19
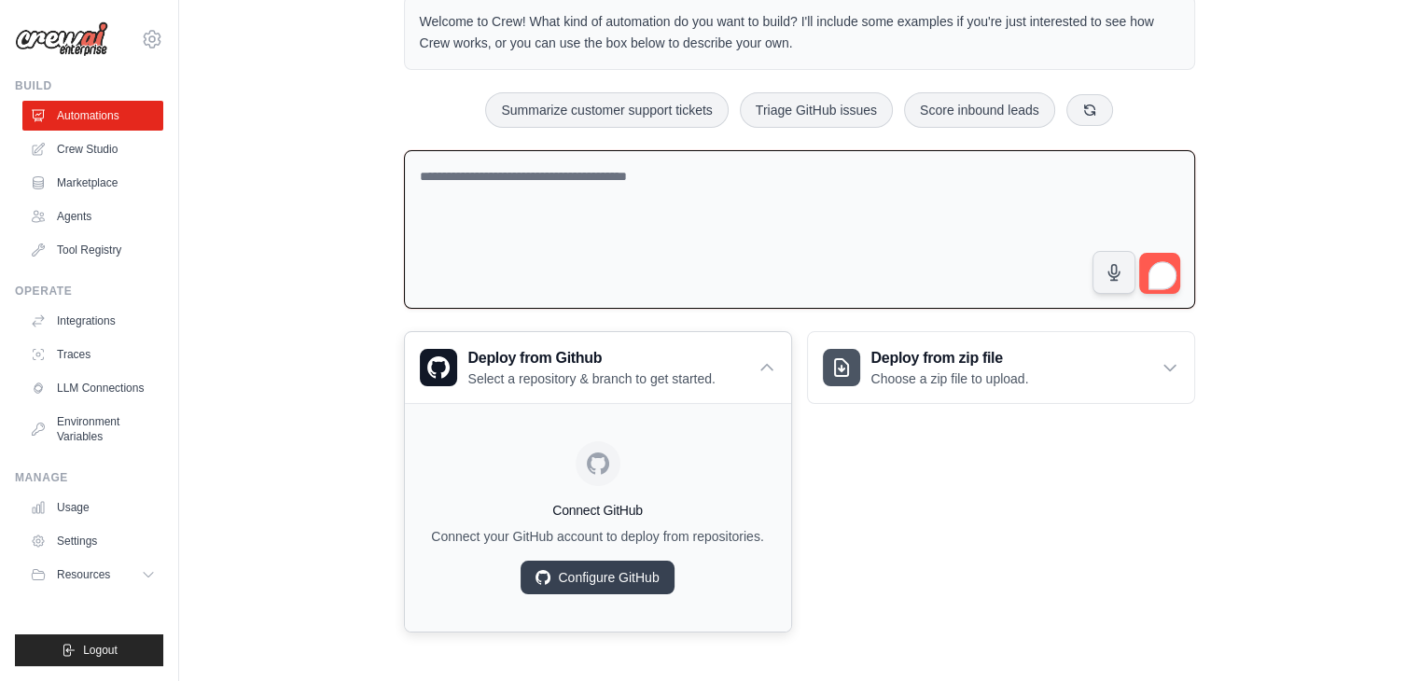
scroll to position [147, 0]
click at [571, 578] on link "Configure GitHub" at bounding box center [597, 578] width 153 height 34
